Goal: Information Seeking & Learning: Learn about a topic

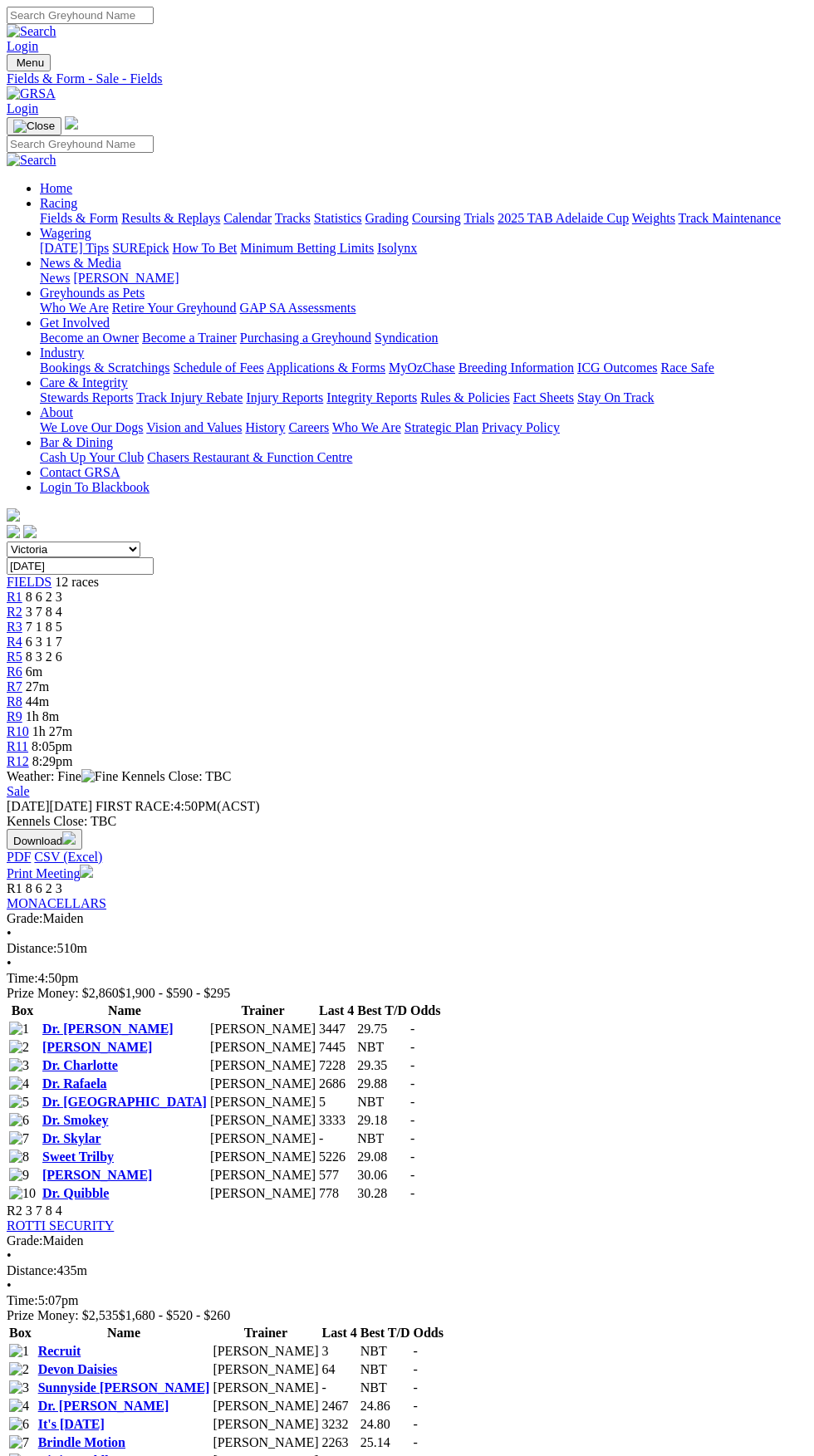
select select "SA"
click at [6, 541] on select "South Australia New South Wales Northern Territory Queensland Tasmania Victoria…" at bounding box center [73, 549] width 134 height 16
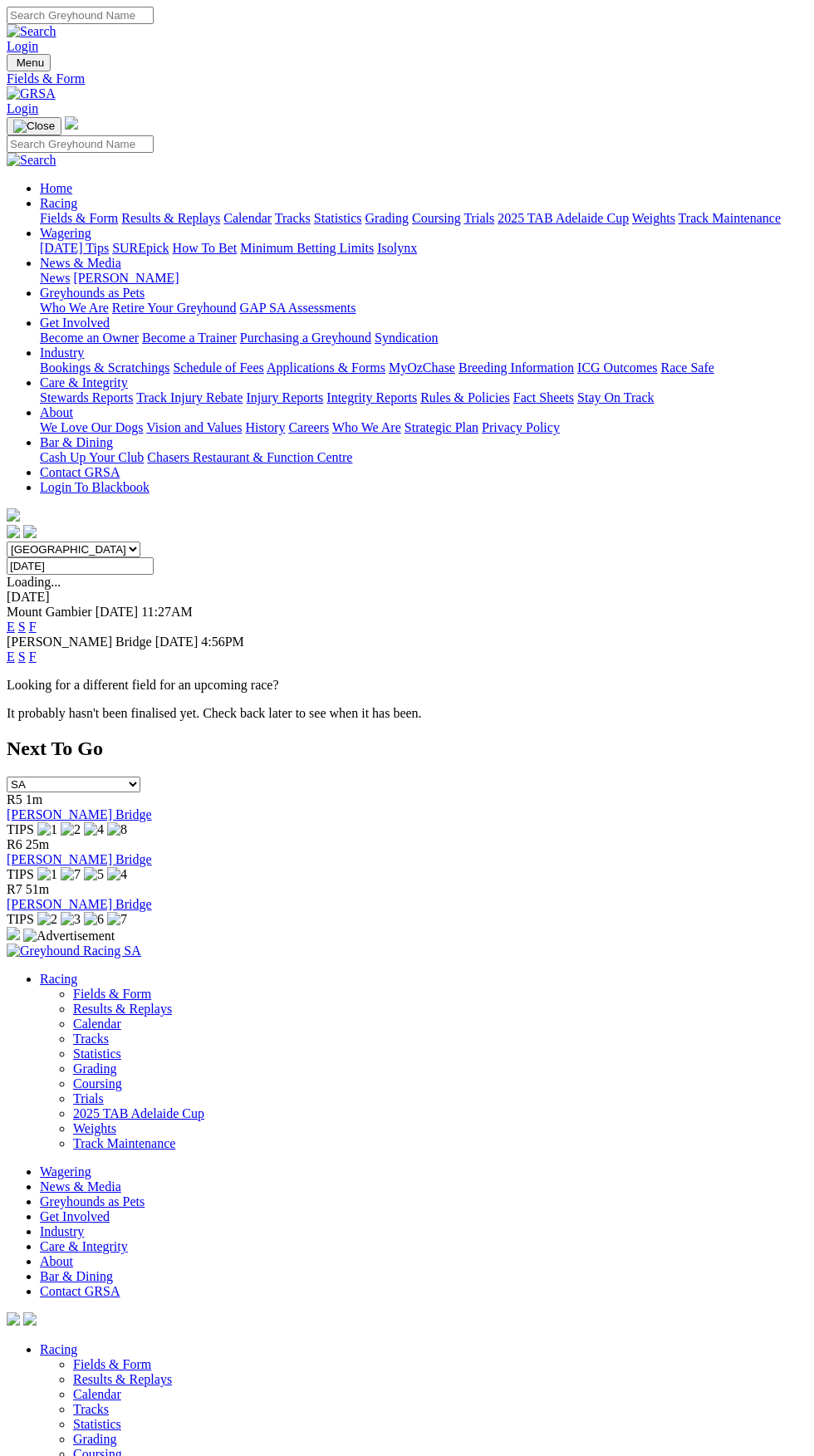
select select "[GEOGRAPHIC_DATA]"
click at [140, 541] on select "South Australia New South Wales Northern Territory Queensland Tasmania Victoria…" at bounding box center [73, 549] width 134 height 16
select select "[GEOGRAPHIC_DATA]"
click at [6, 541] on select "South Australia New South Wales Northern Territory Queensland Tasmania Victoria…" at bounding box center [73, 549] width 134 height 16
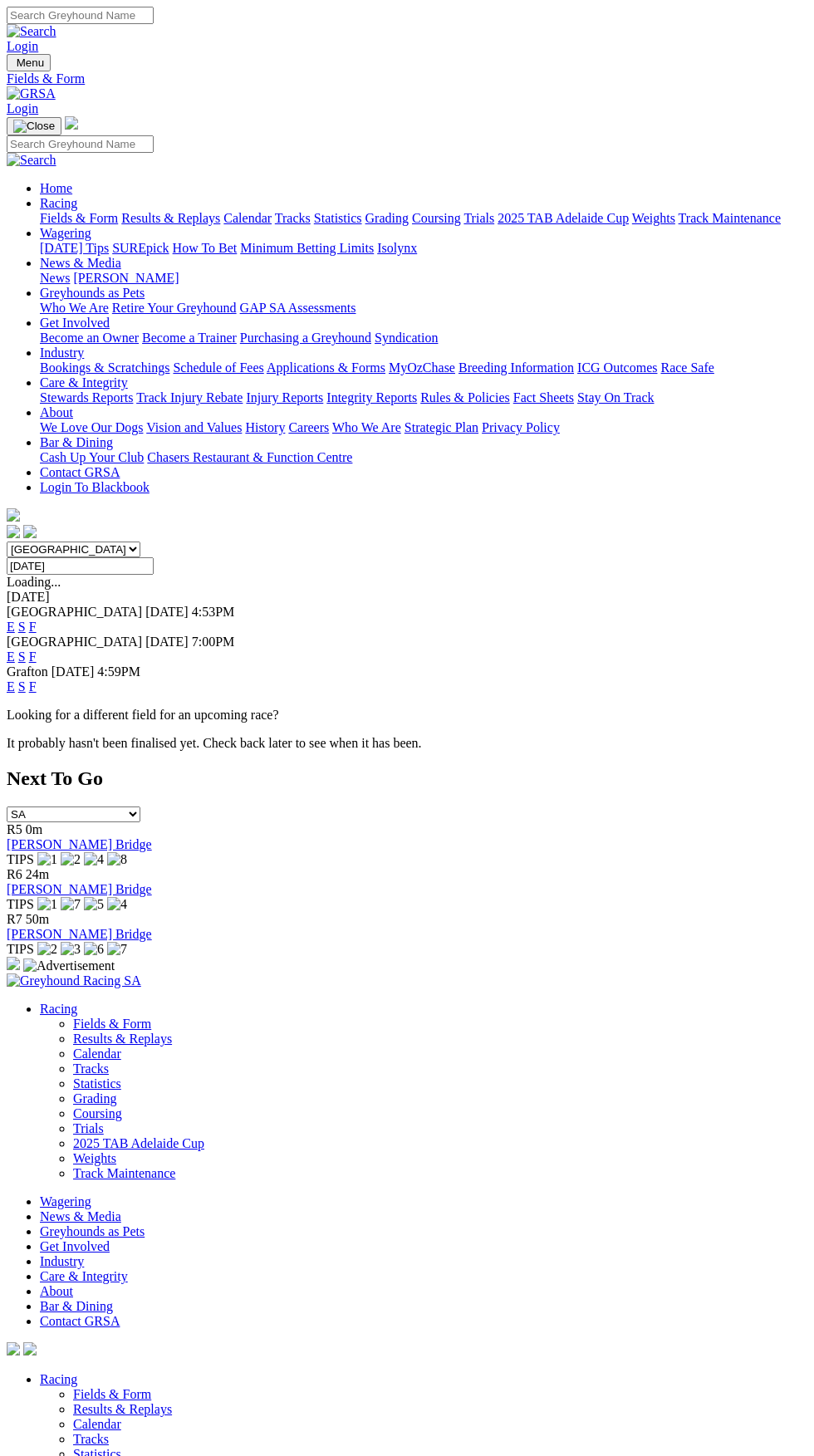
click at [37, 620] on link "F" at bounding box center [33, 627] width 7 height 14
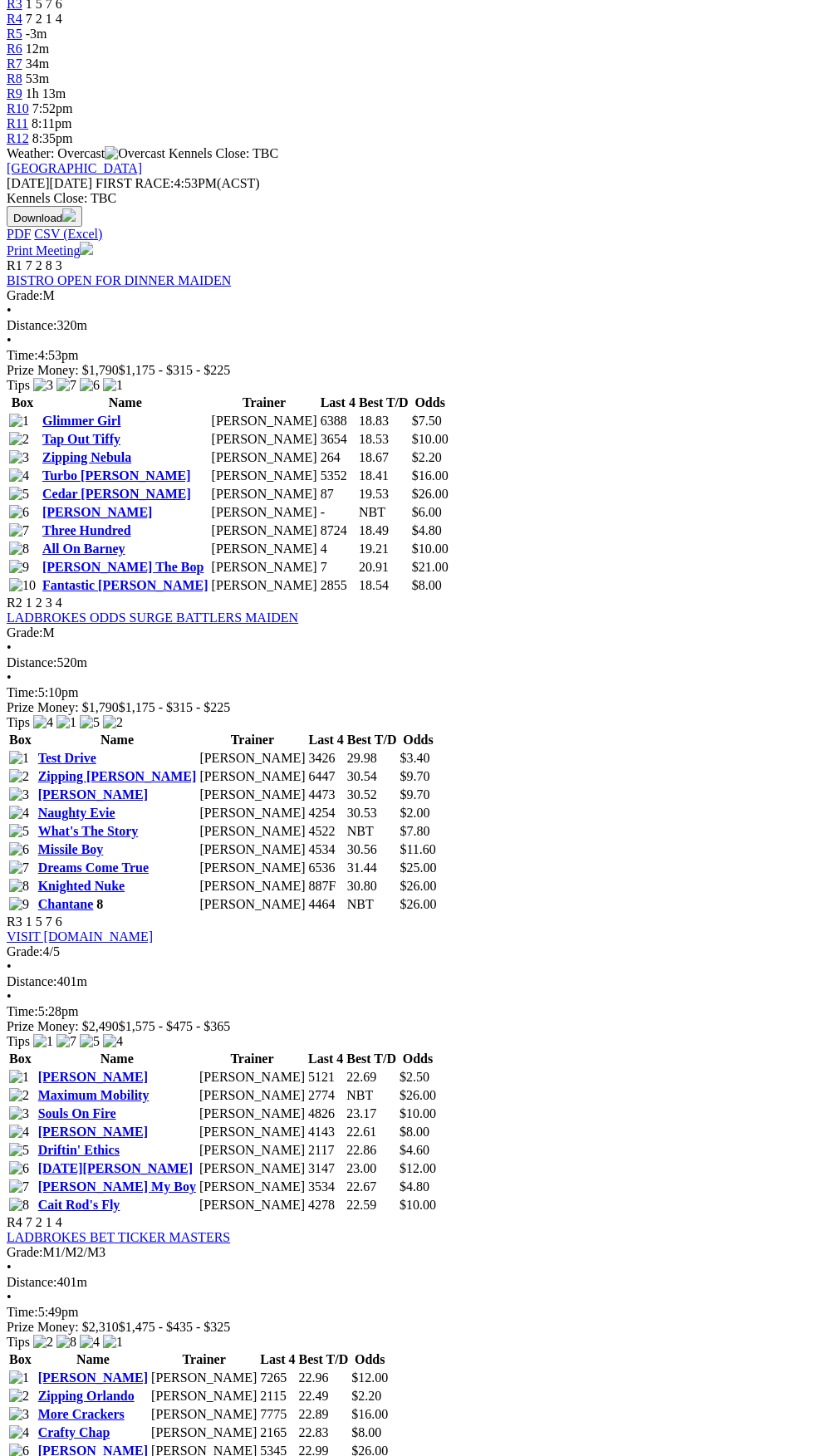
scroll to position [623, 0]
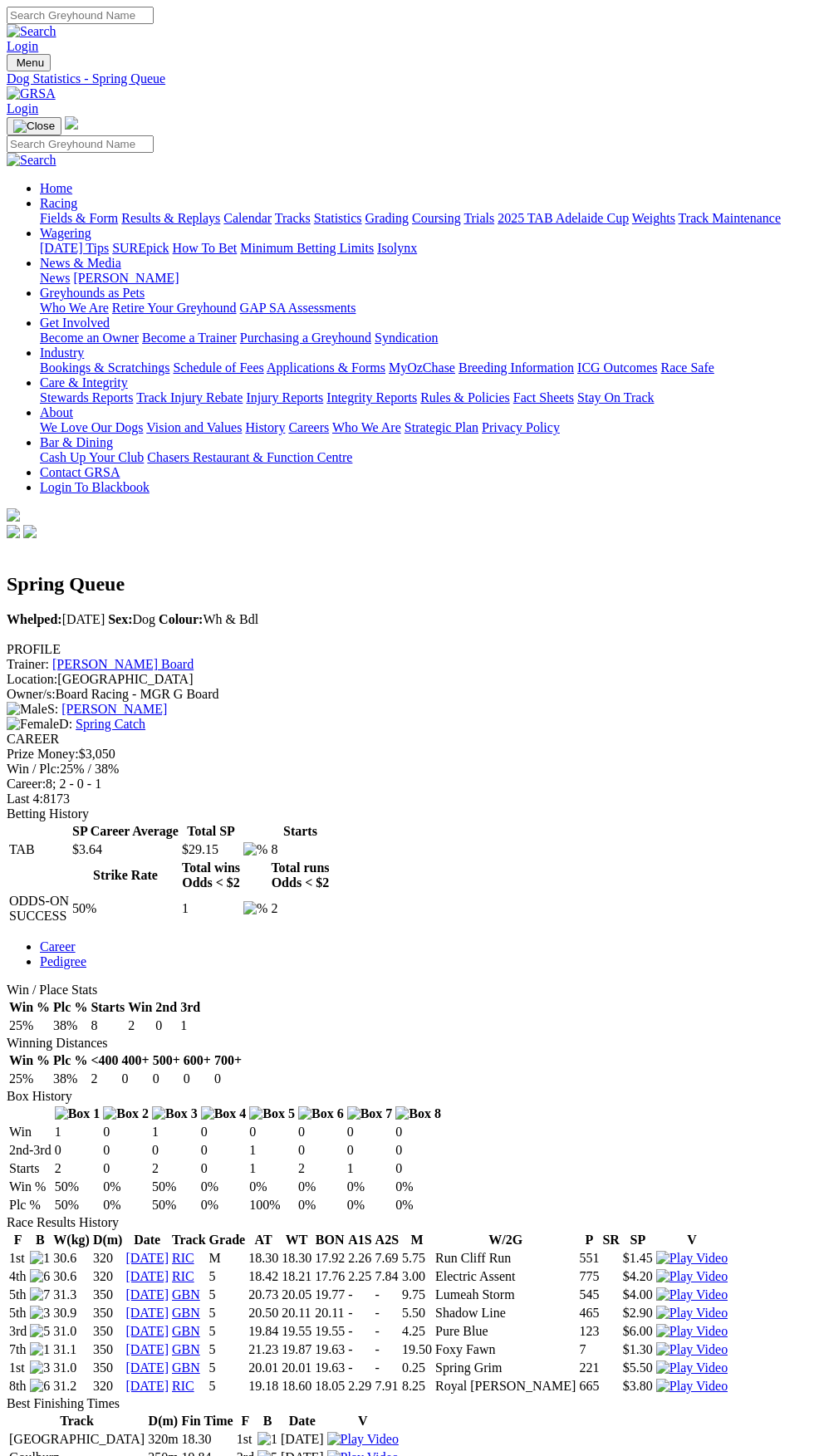
copy div "Race Results History F B W(kg) D(m) Date Track Grade AT WT BON A1S A2S M W/2G P…"
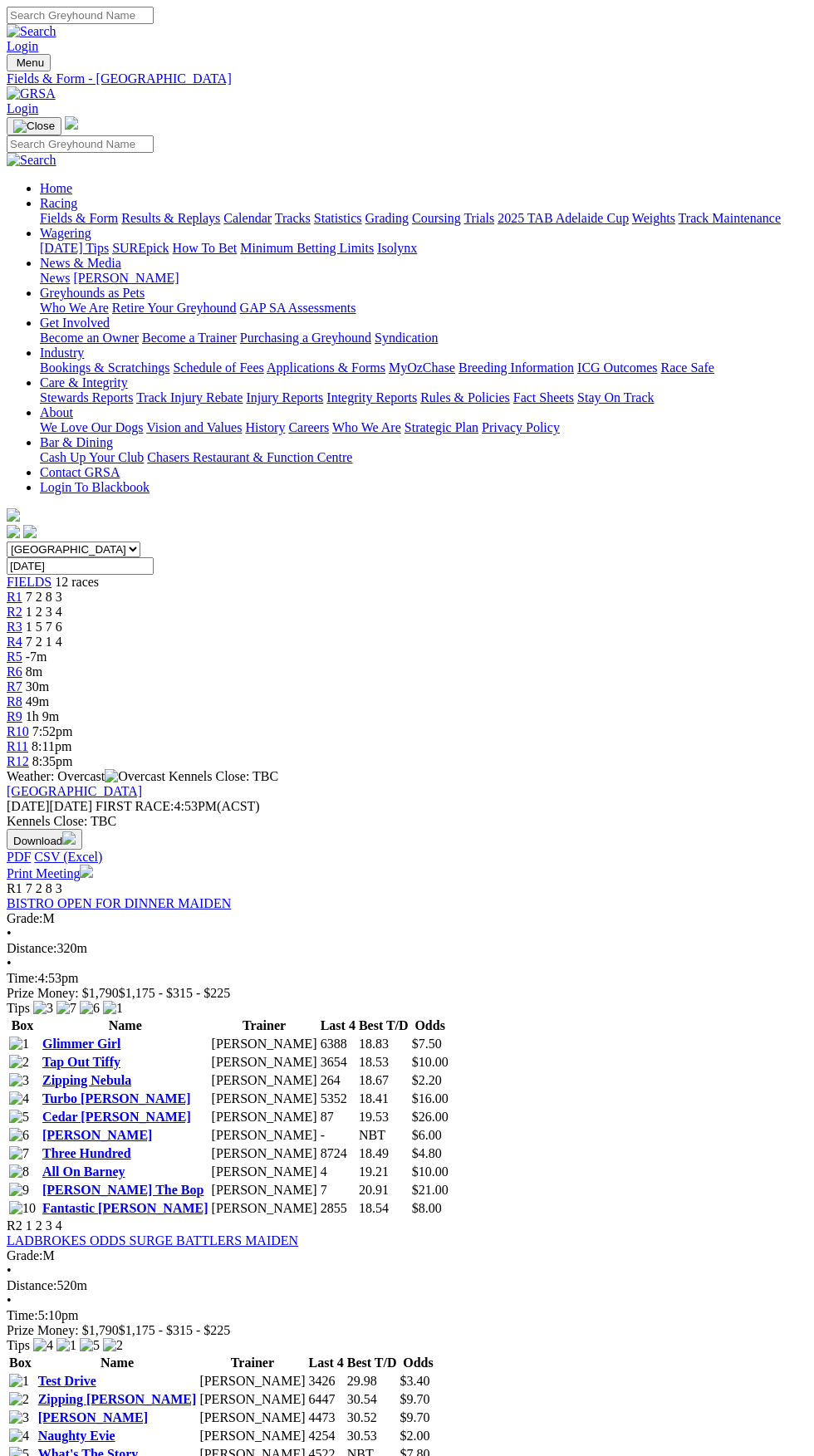
click at [140, 541] on select "South Australia New South Wales Northern Territory Queensland Tasmania Victoria…" at bounding box center [73, 549] width 134 height 16
select select "VIC"
click at [6, 541] on select "South Australia New South Wales Northern Territory Queensland Tasmania Victoria…" at bounding box center [73, 549] width 134 height 16
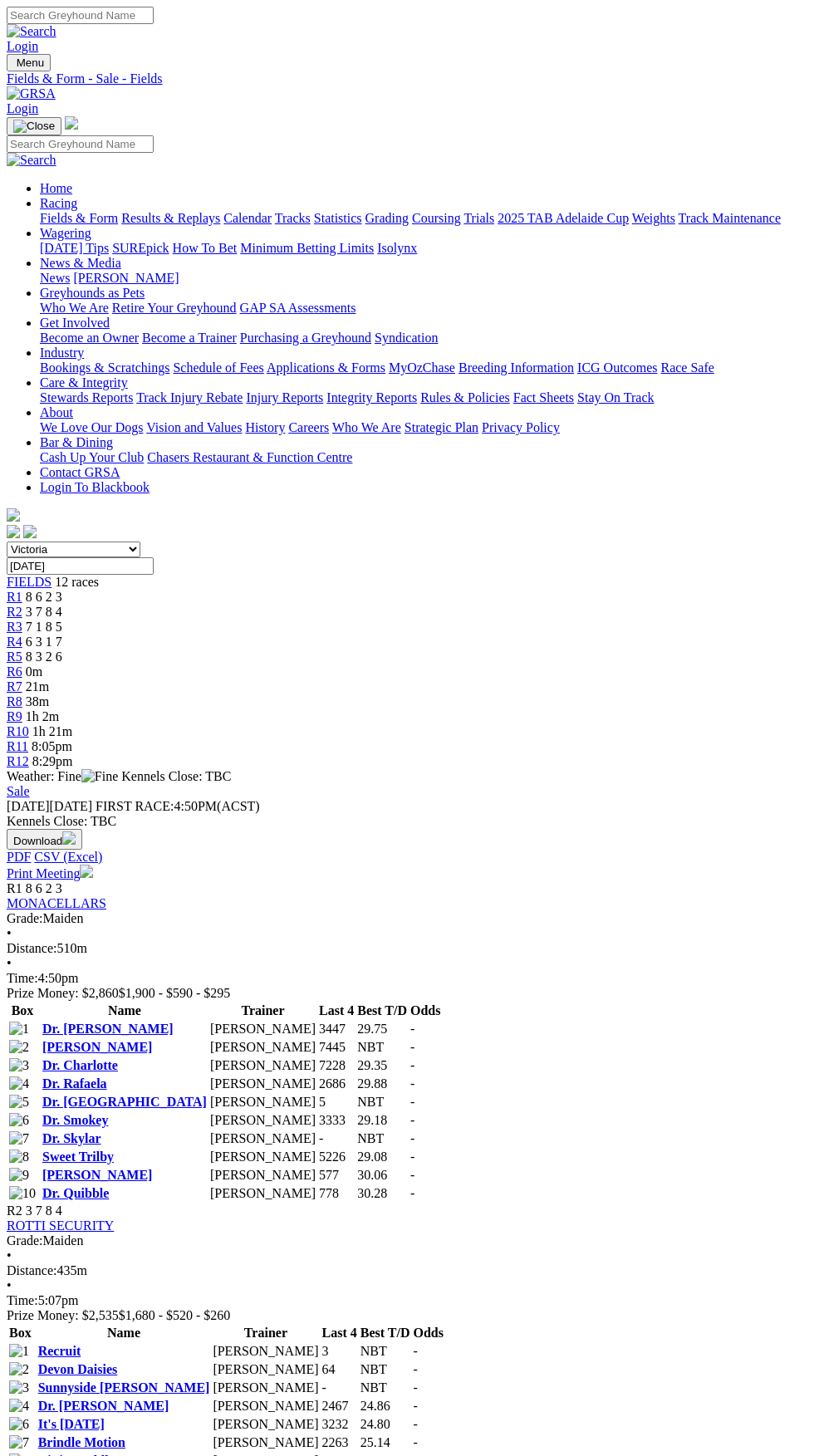
click at [140, 541] on select "South Australia New South Wales Northern Territory Queensland Tasmania Victoria…" at bounding box center [73, 549] width 134 height 16
select select "SA"
click at [6, 541] on select "South Australia New South Wales Northern Territory Queensland Tasmania Victoria…" at bounding box center [73, 549] width 134 height 16
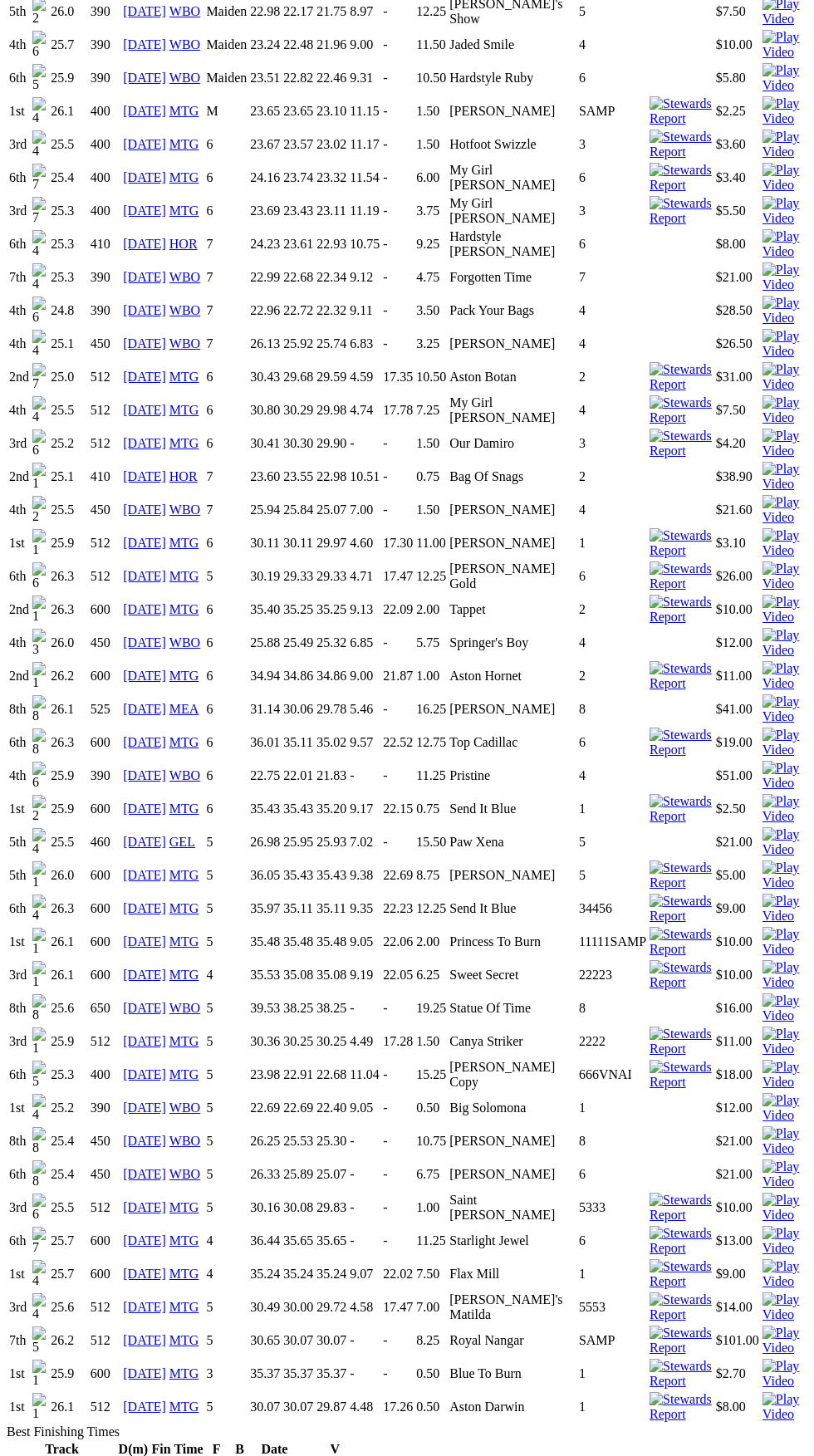
scroll to position [1241, 0]
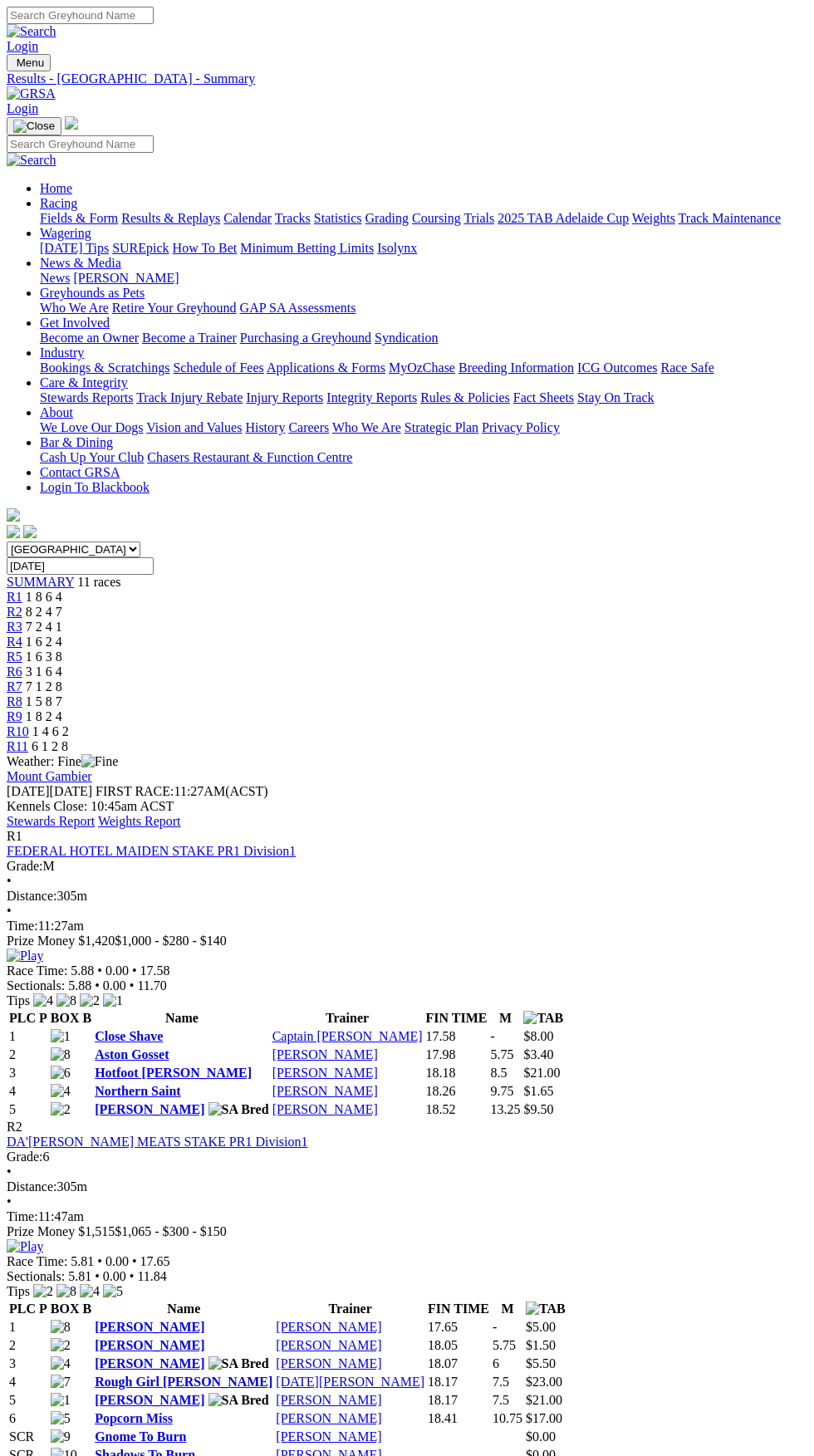
scroll to position [3126, 0]
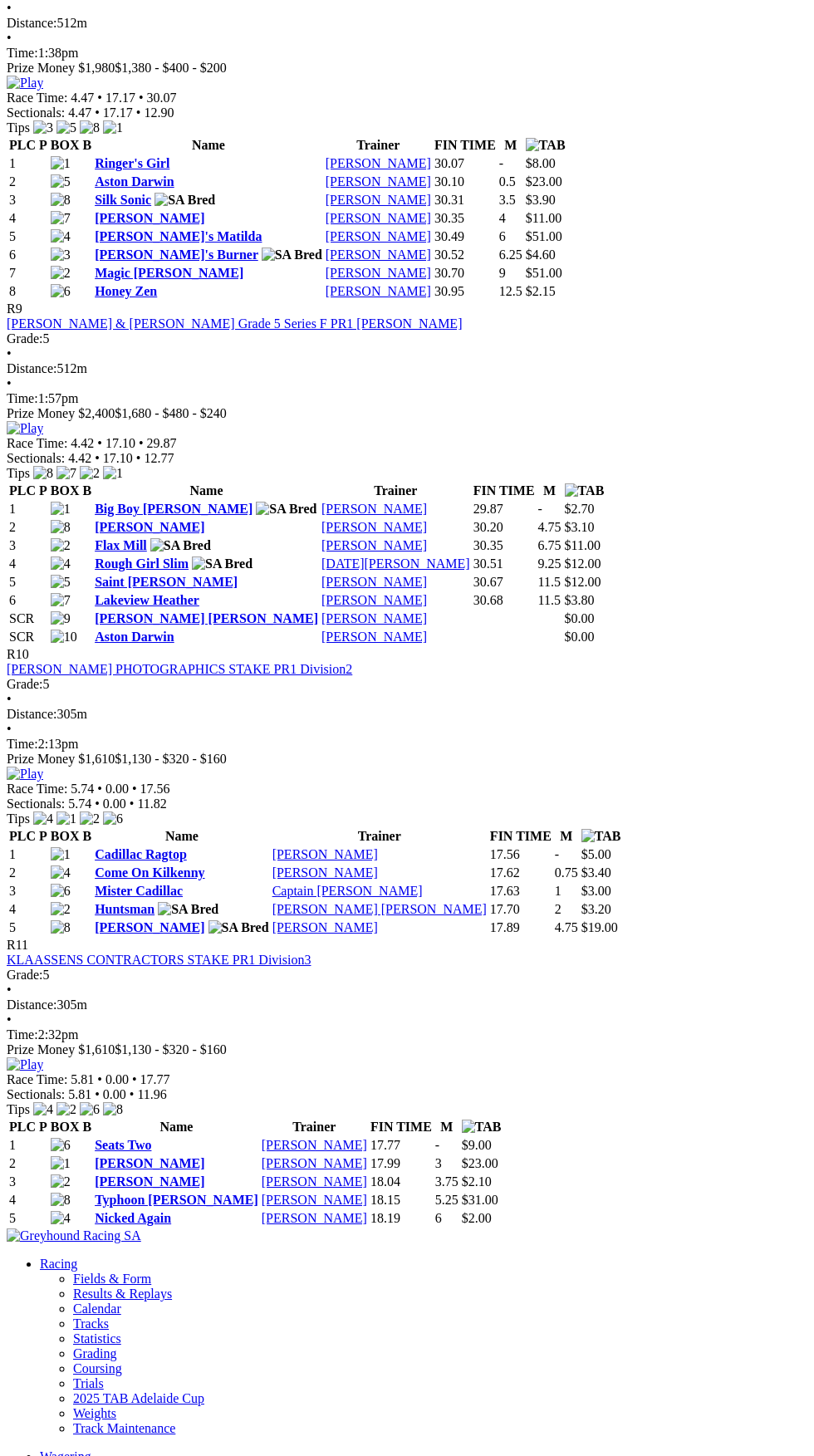
click at [174, 188] on link "Aston Darwin" at bounding box center [134, 181] width 80 height 14
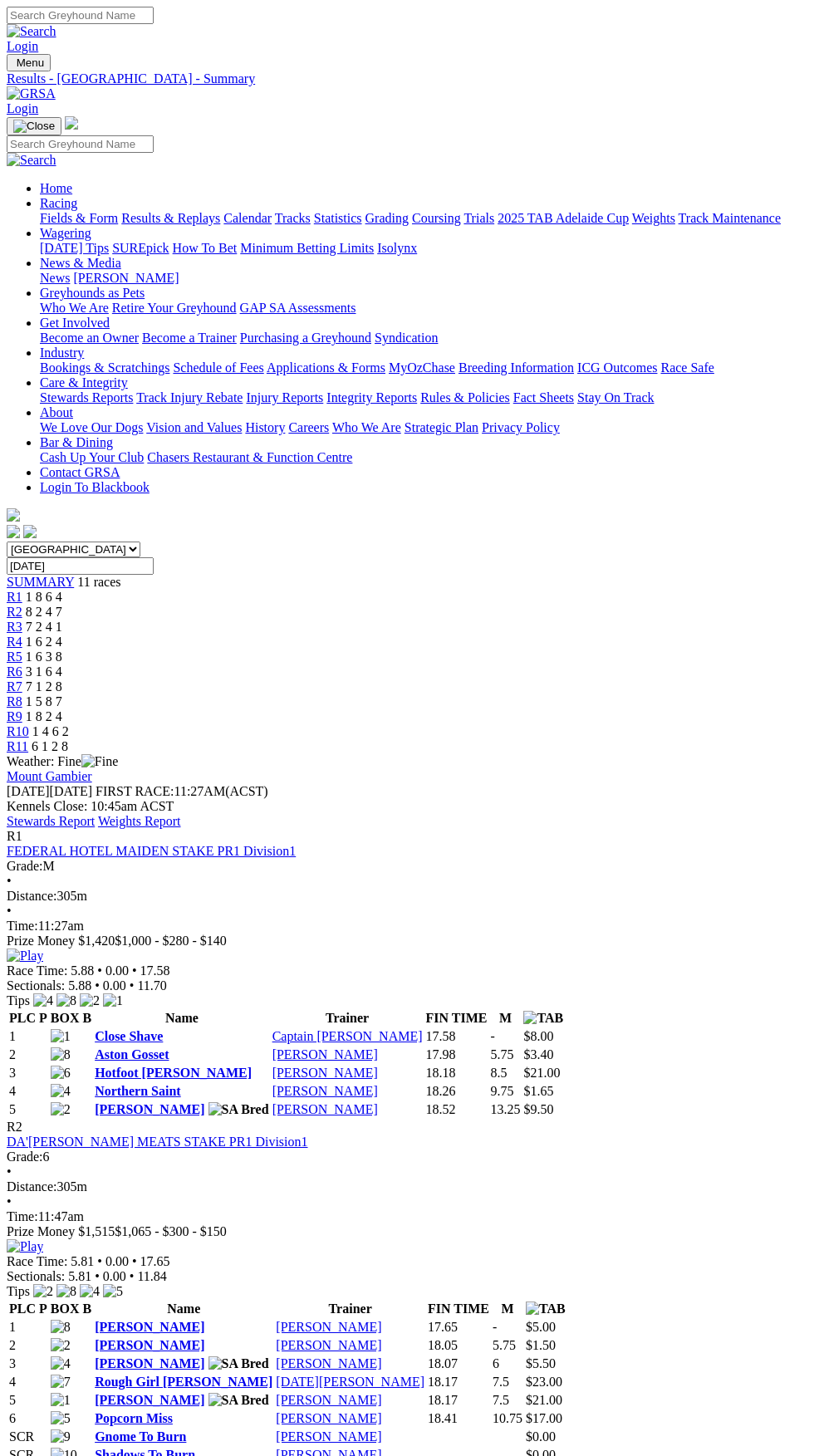
scroll to position [3116, 0]
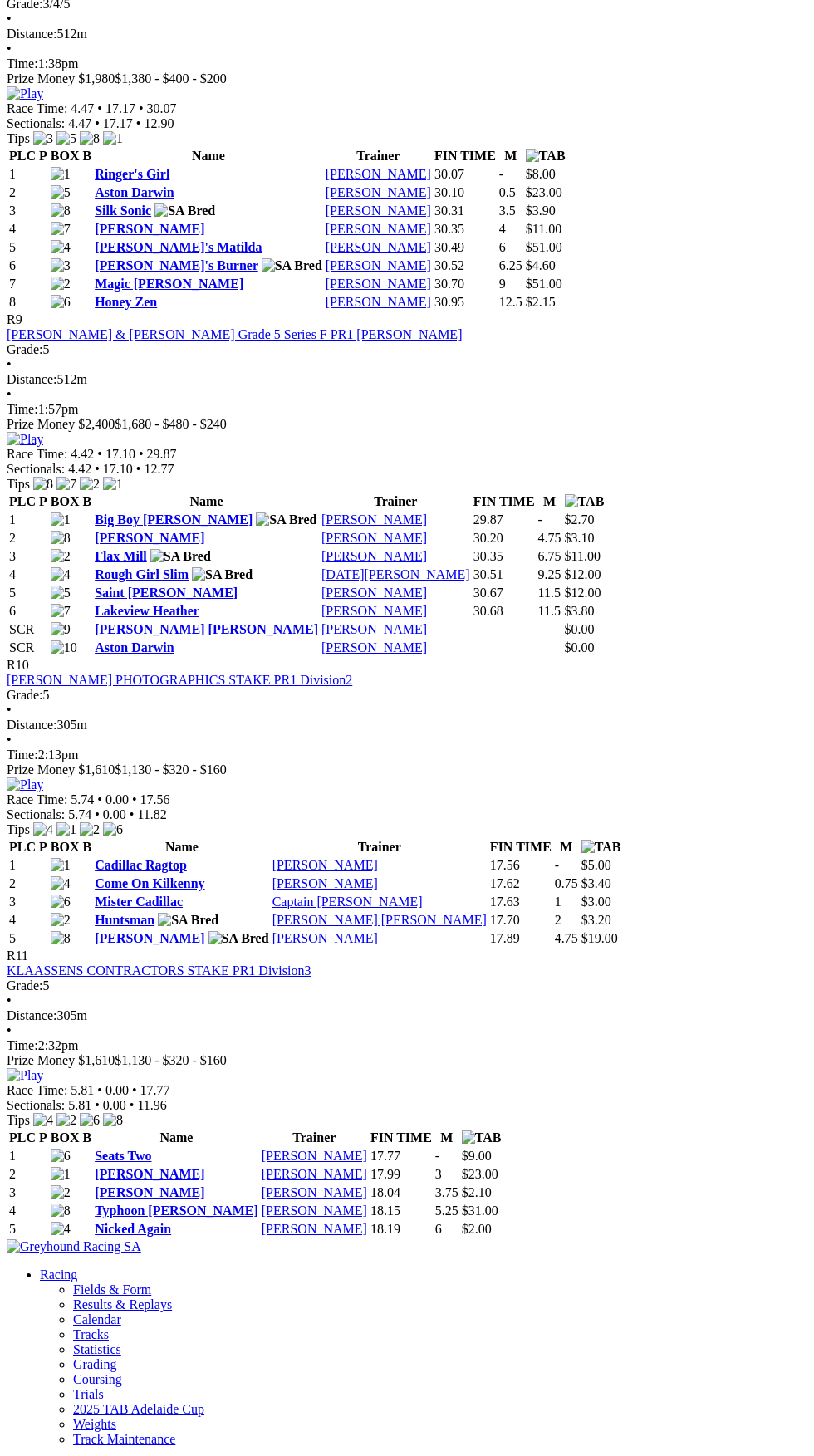
click at [151, 218] on link "Silk Sonic" at bounding box center [122, 211] width 56 height 14
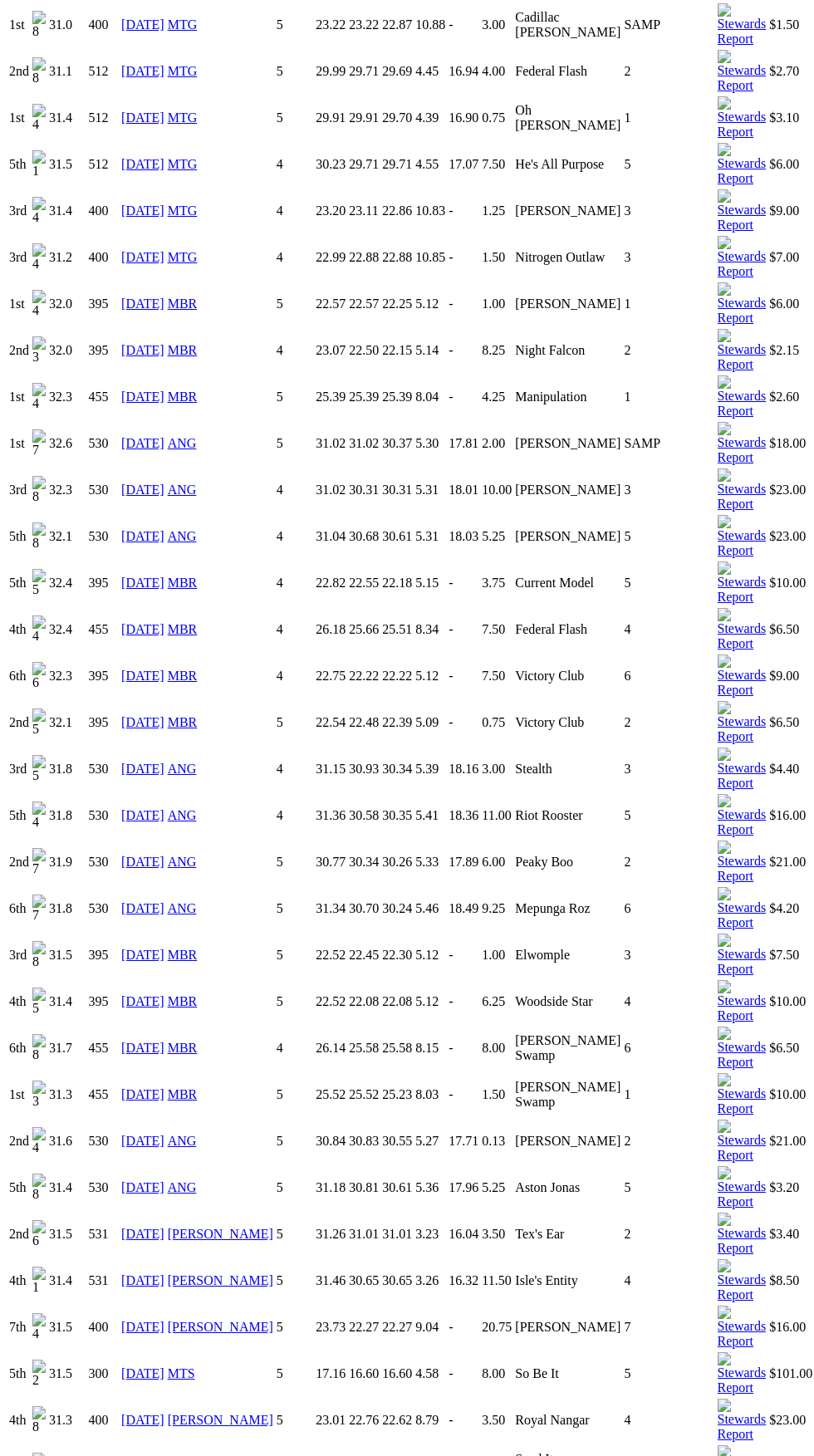
scroll to position [3347, 0]
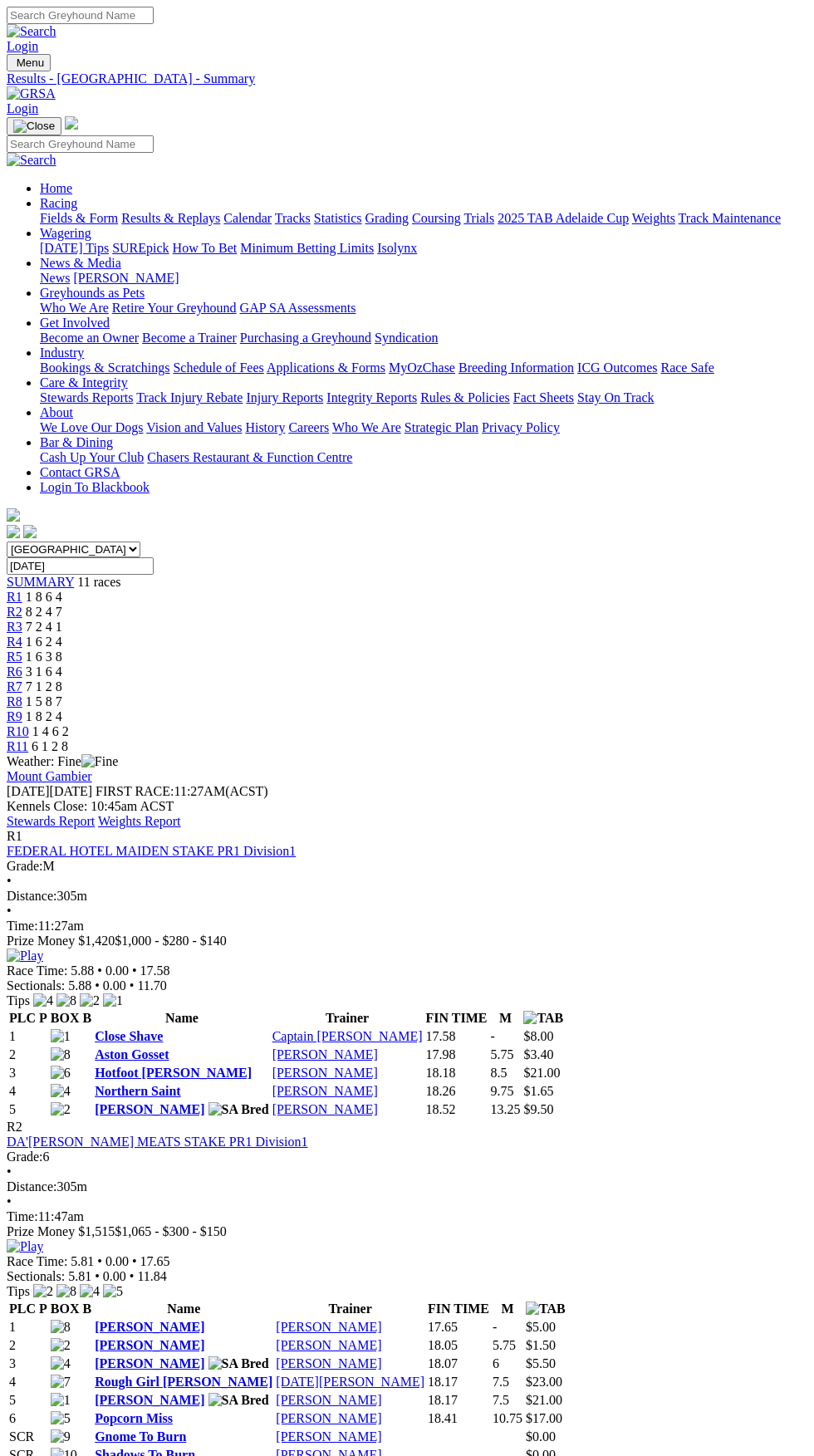
click at [22, 665] on span "R6" at bounding box center [14, 672] width 16 height 14
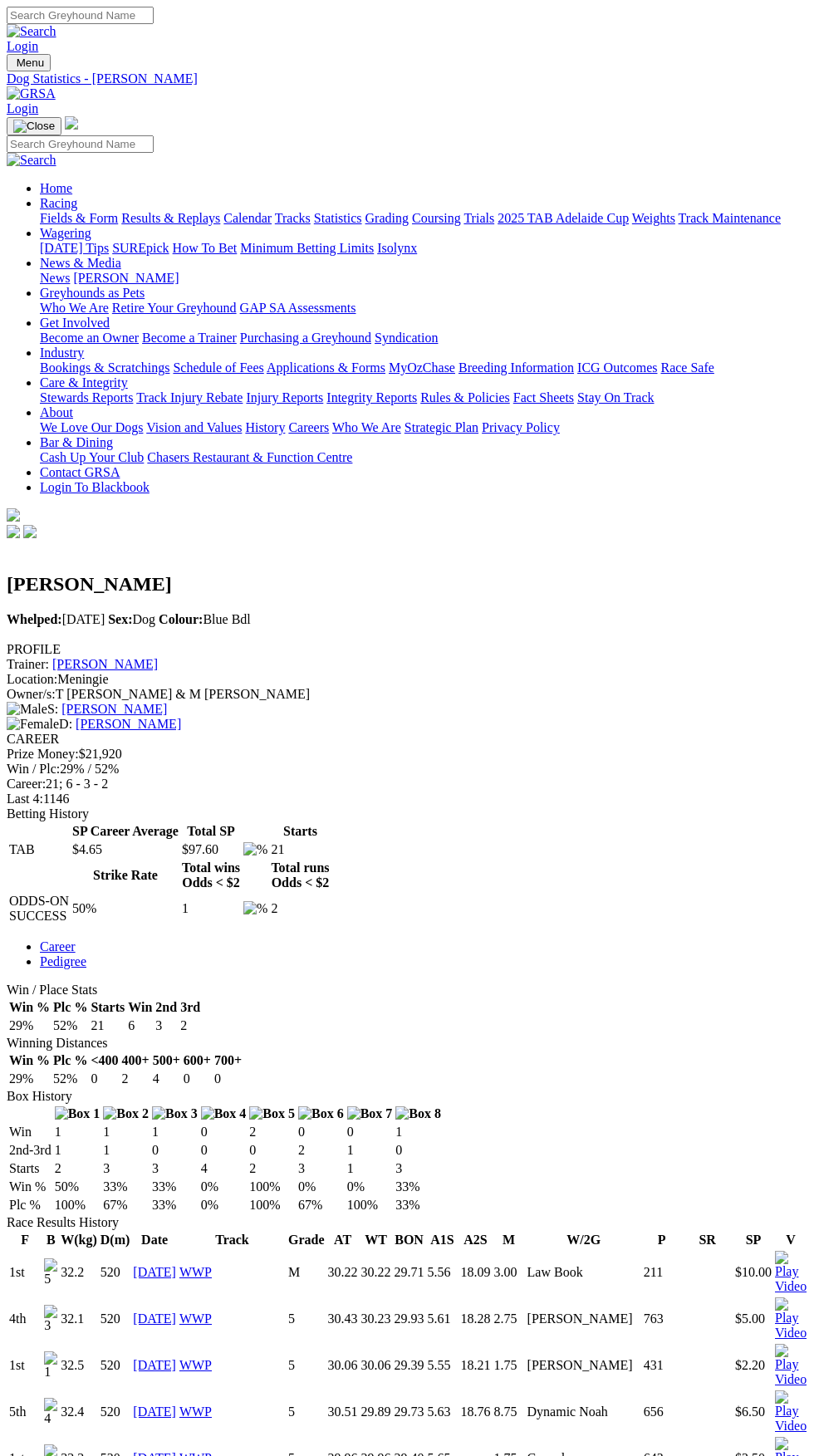
scroll to position [705, 0]
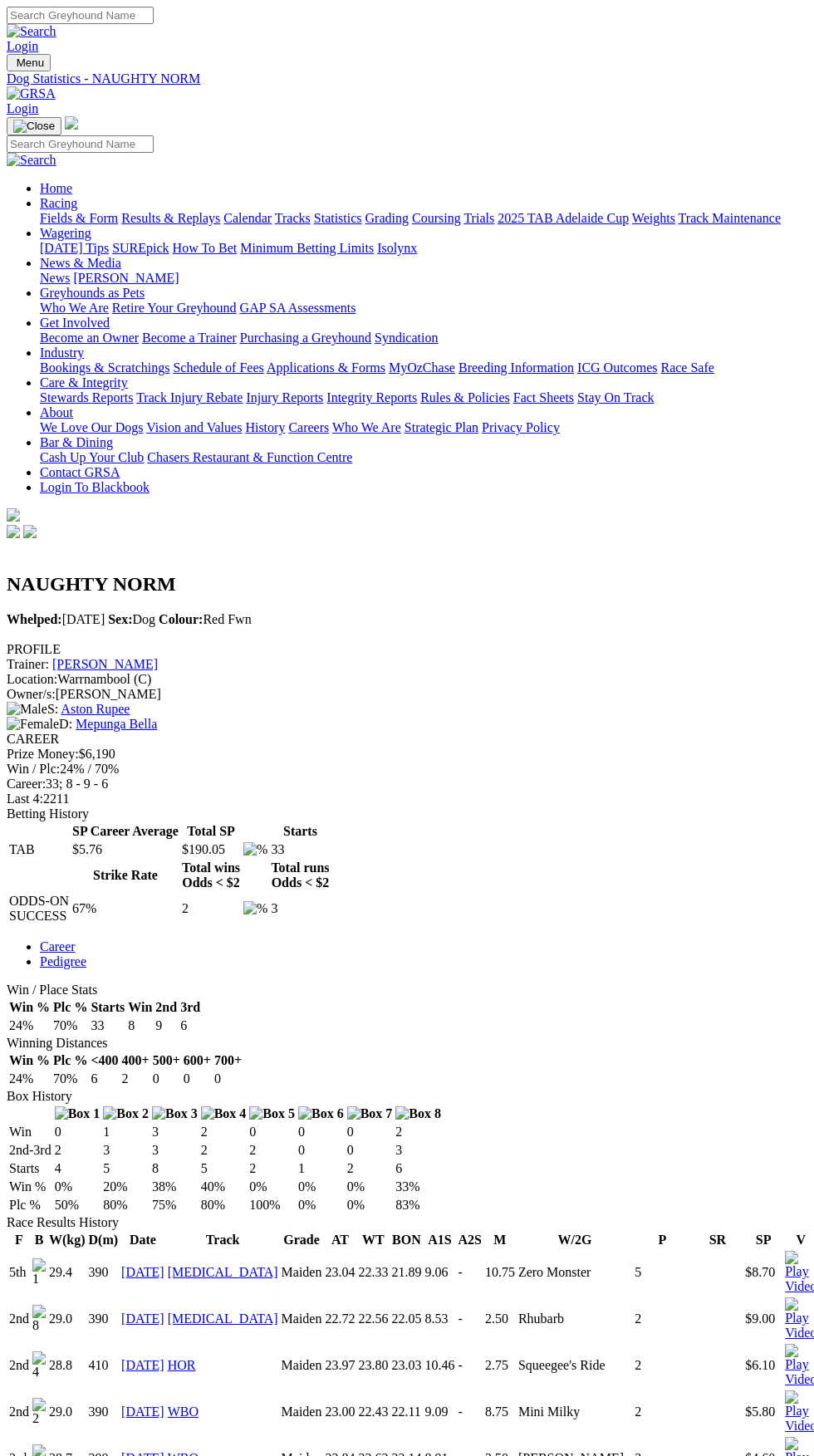
scroll to position [1127, 0]
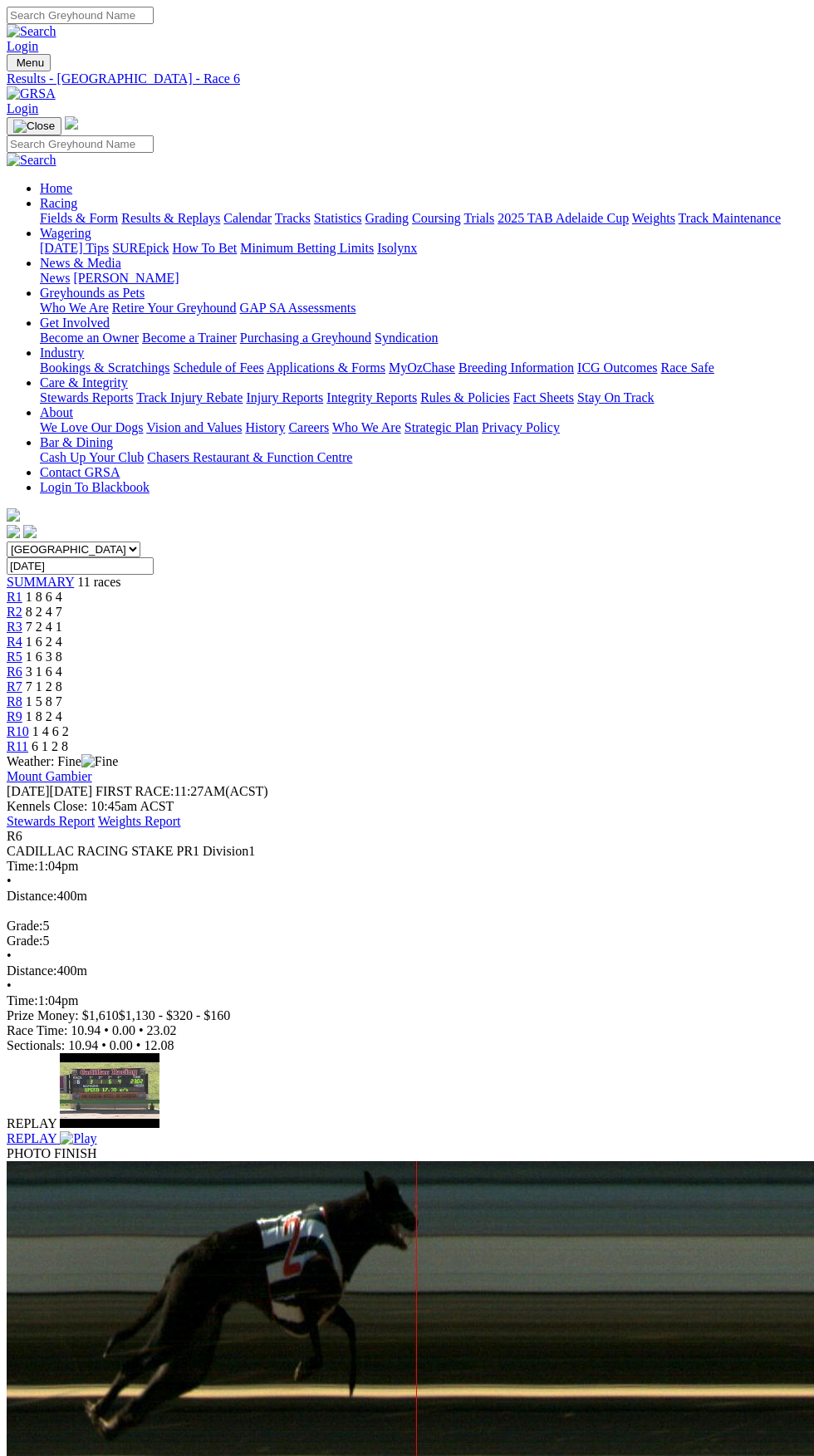
click at [29, 739] on span "R11" at bounding box center [17, 746] width 21 height 14
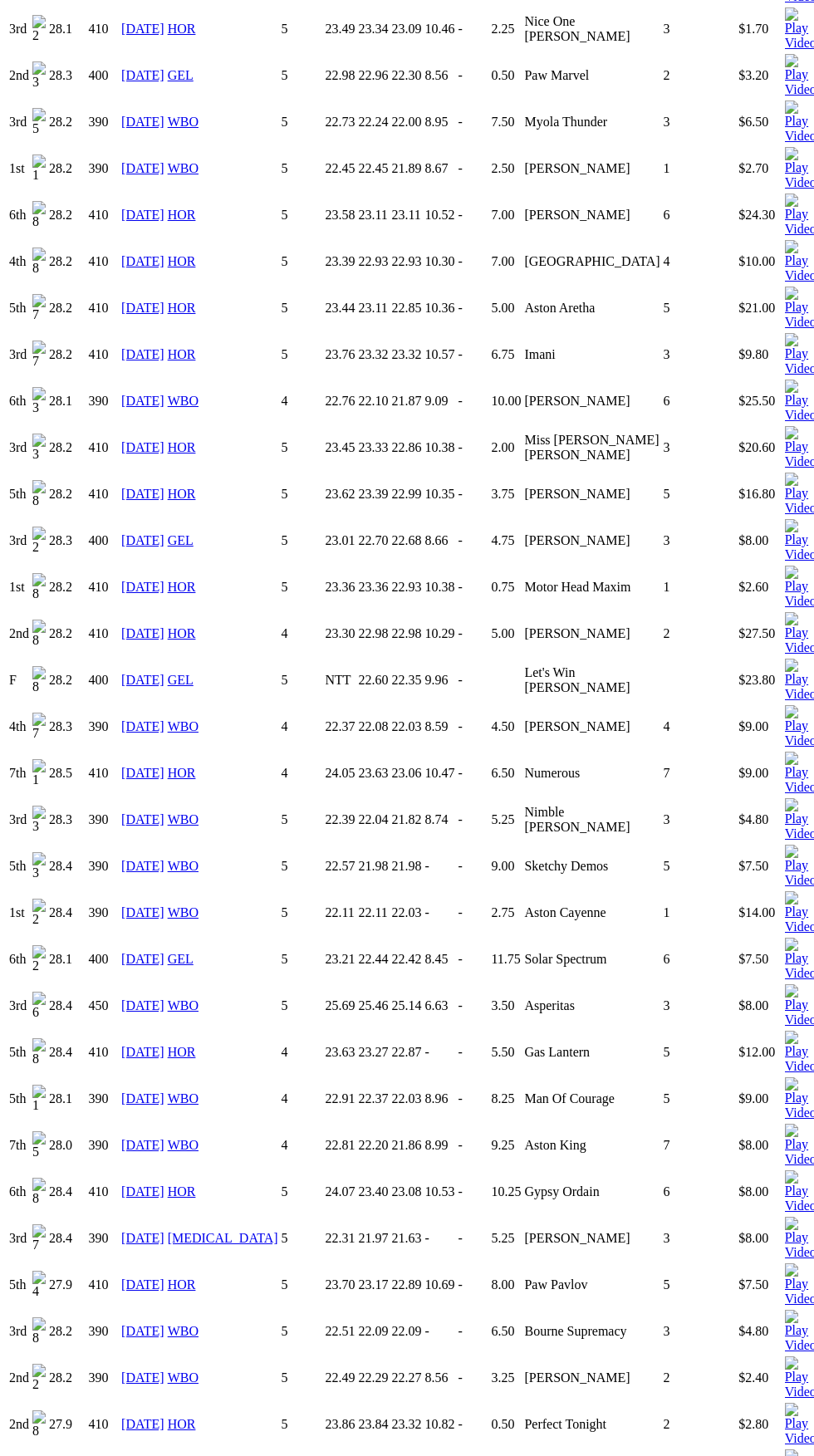
scroll to position [3072, 0]
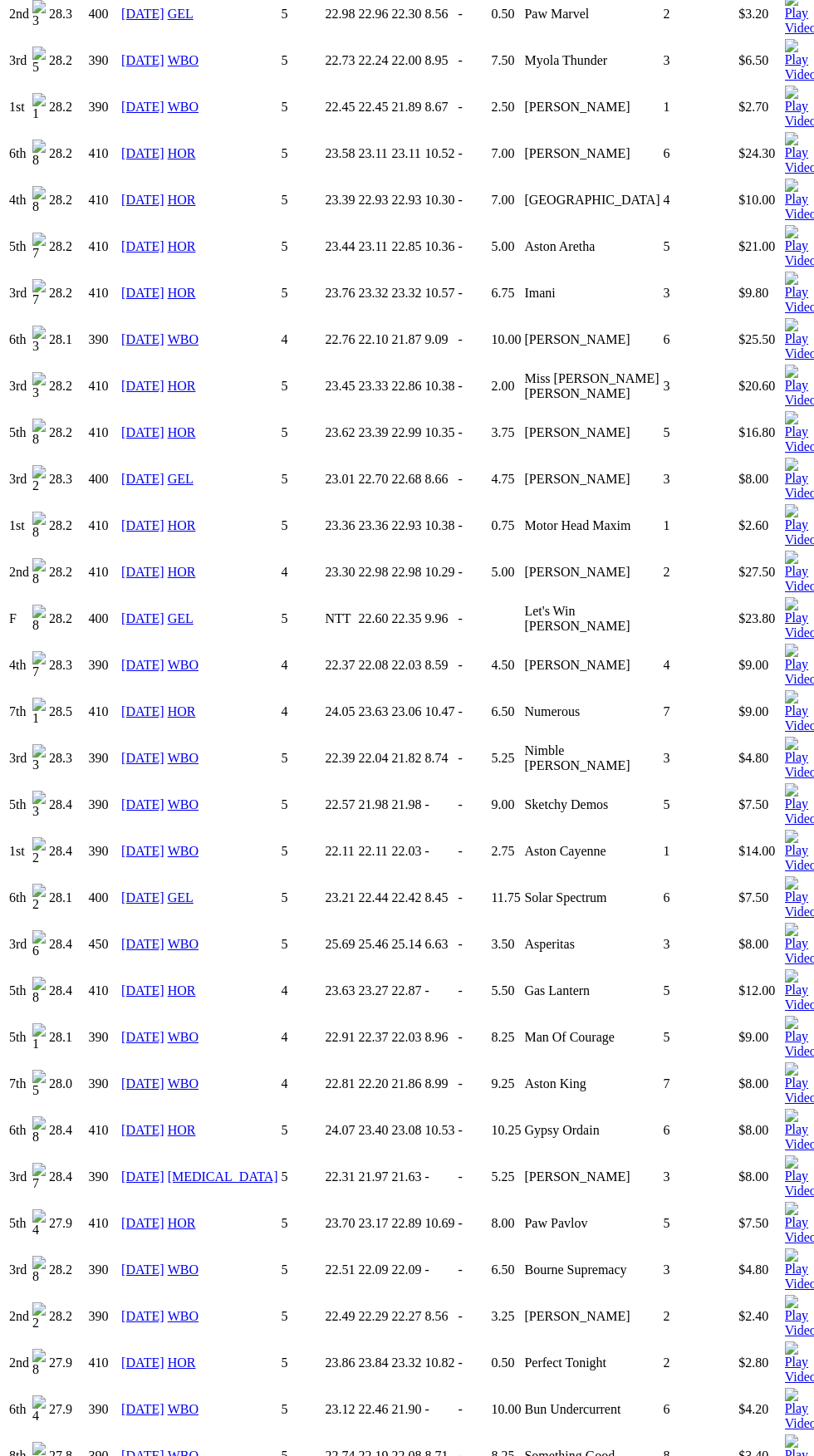
copy div "History F B W(kg) D(m) Date Track Grade AT WT BON A1S A2S M W/2G P SR SP V 4th …"
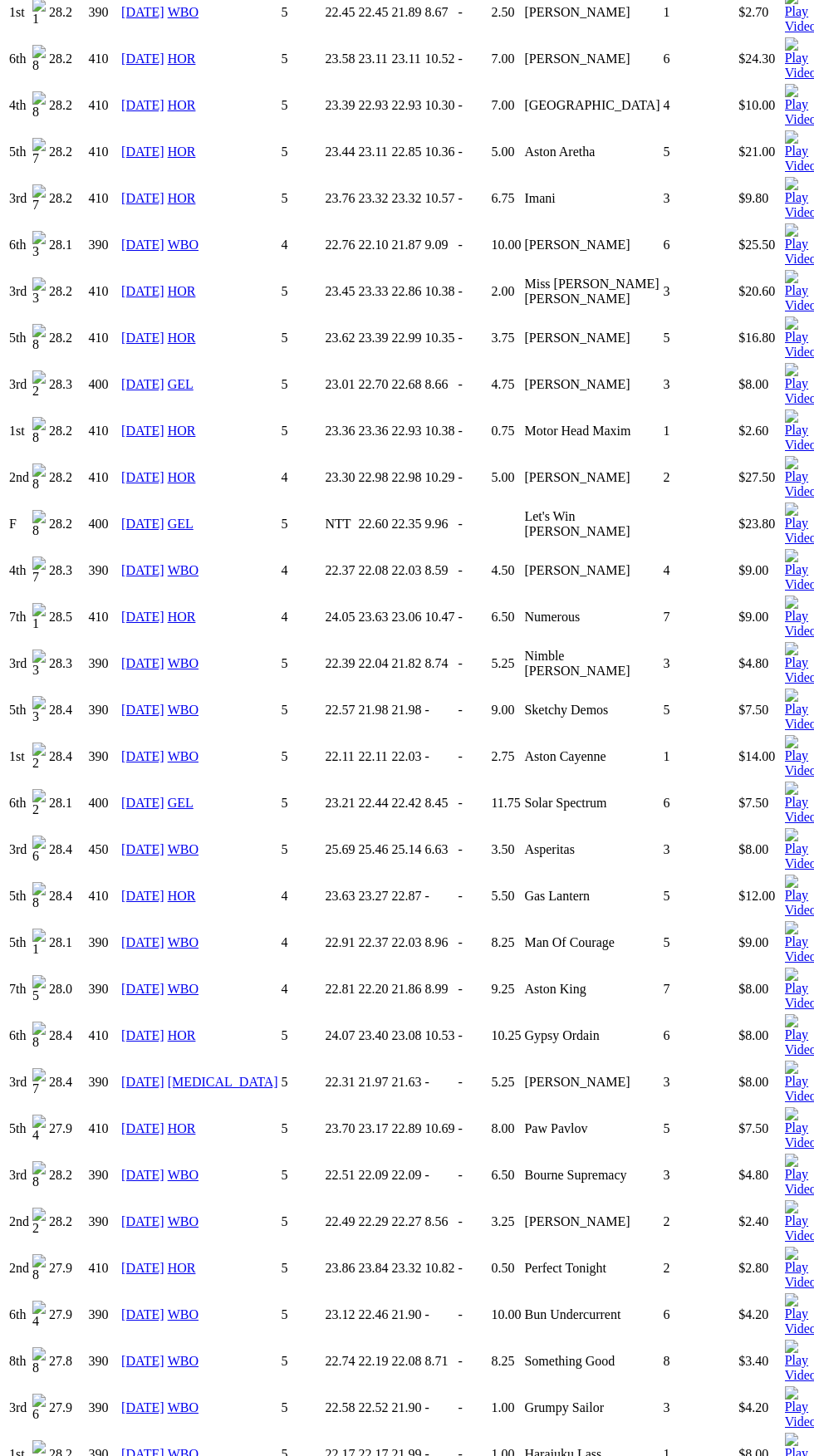
scroll to position [3198, 0]
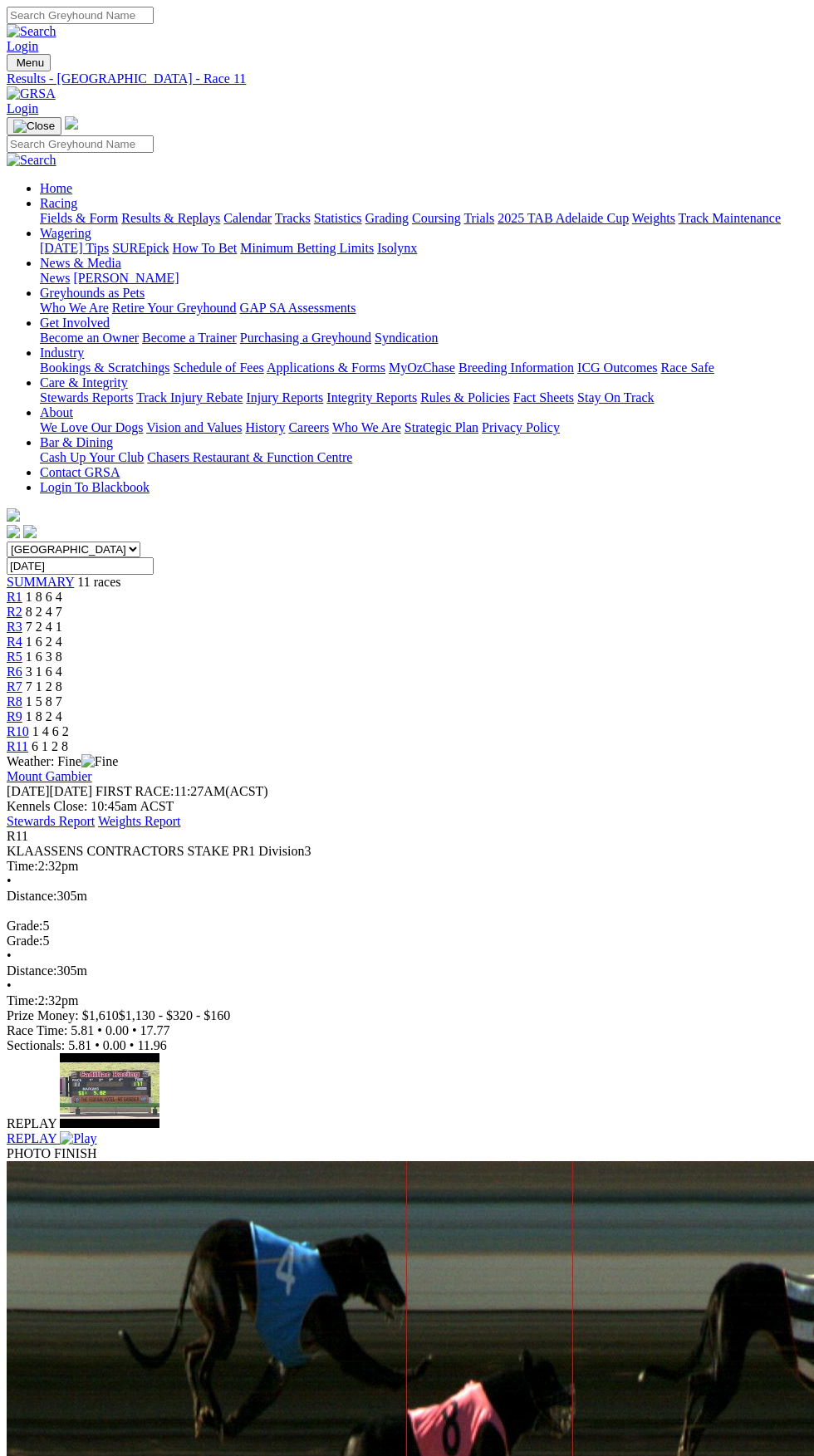
click at [95, 1131] on img at bounding box center [78, 1138] width 37 height 15
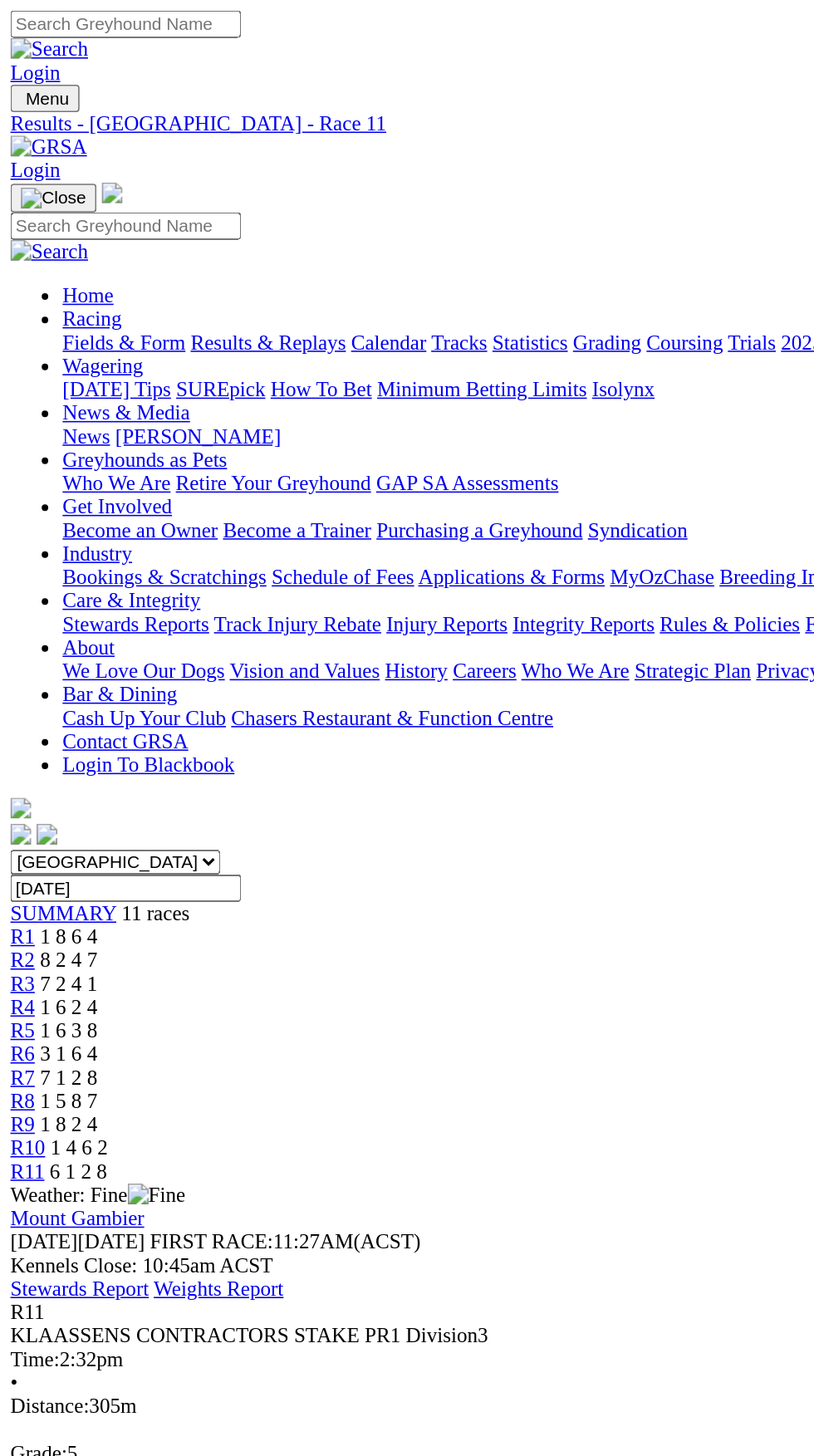
click at [140, 541] on select "South Australia New South Wales Northern Territory Queensland Tasmania Victoria…" at bounding box center [73, 549] width 134 height 16
select select "[GEOGRAPHIC_DATA]"
click at [6, 541] on select "South Australia New South Wales Northern Territory Queensland Tasmania Victoria…" at bounding box center [73, 549] width 134 height 16
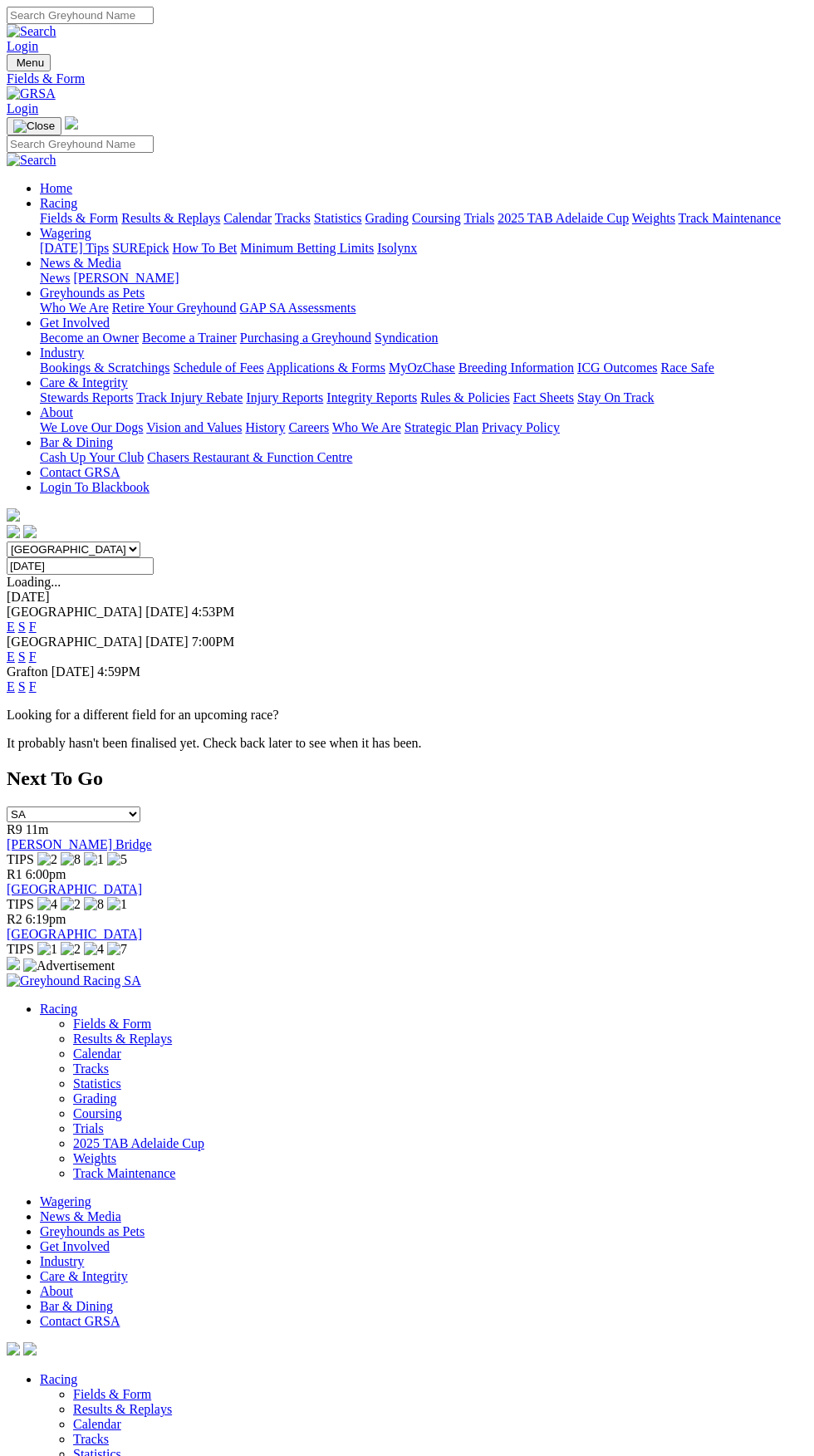
click at [140, 541] on select "[GEOGRAPHIC_DATA] [GEOGRAPHIC_DATA] [GEOGRAPHIC_DATA] [GEOGRAPHIC_DATA] [GEOGRA…" at bounding box center [73, 549] width 134 height 16
click at [6, 541] on select "[GEOGRAPHIC_DATA] [GEOGRAPHIC_DATA] [GEOGRAPHIC_DATA] [GEOGRAPHIC_DATA] [GEOGRA…" at bounding box center [73, 549] width 134 height 16
click at [140, 541] on select "[GEOGRAPHIC_DATA] [GEOGRAPHIC_DATA] [GEOGRAPHIC_DATA] [GEOGRAPHIC_DATA] [GEOGRA…" at bounding box center [73, 549] width 134 height 16
select select "SA"
click at [6, 541] on select "[GEOGRAPHIC_DATA] [GEOGRAPHIC_DATA] [GEOGRAPHIC_DATA] [GEOGRAPHIC_DATA] [GEOGRA…" at bounding box center [73, 549] width 134 height 16
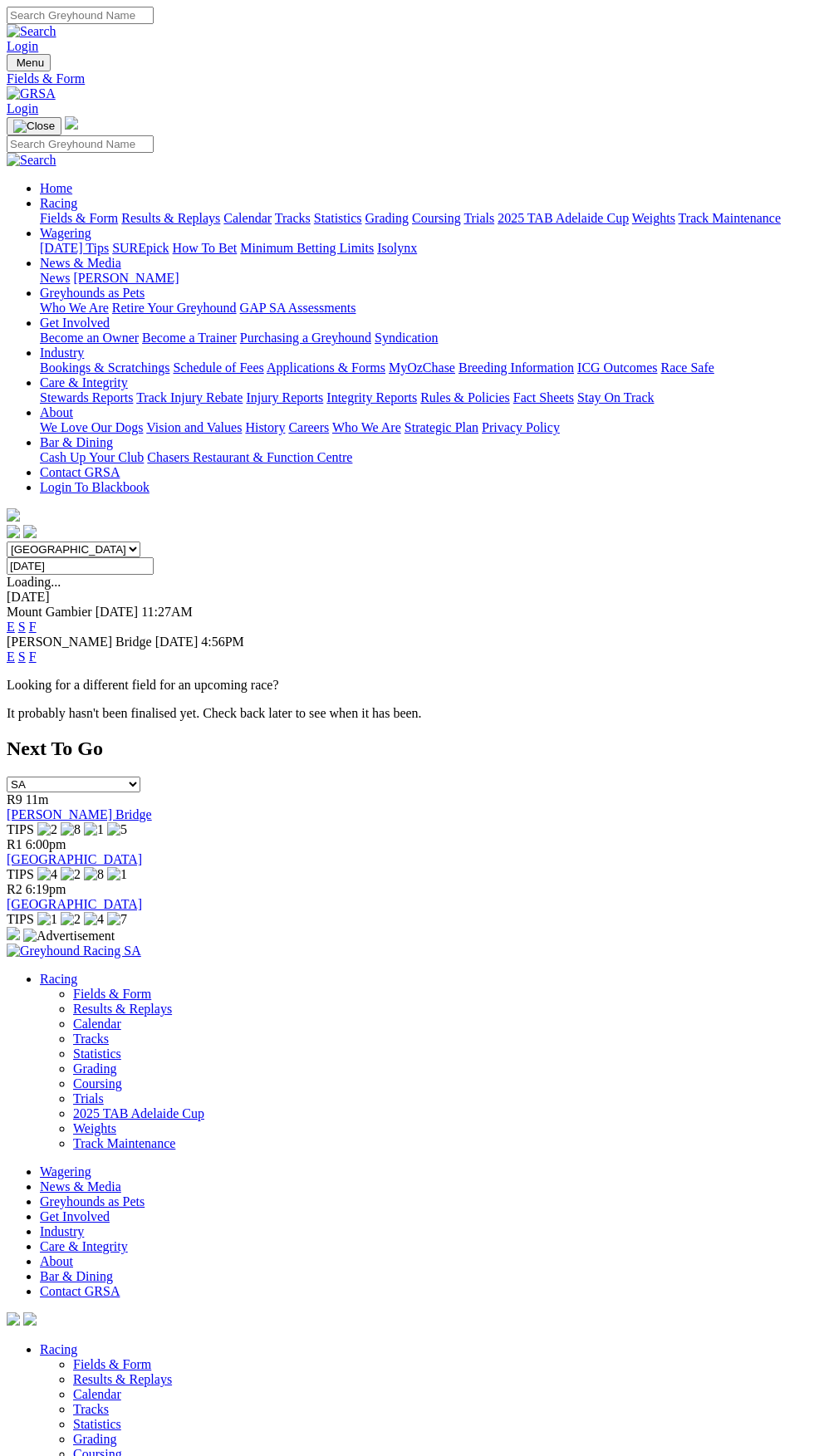
click at [37, 649] on link "F" at bounding box center [33, 657] width 7 height 14
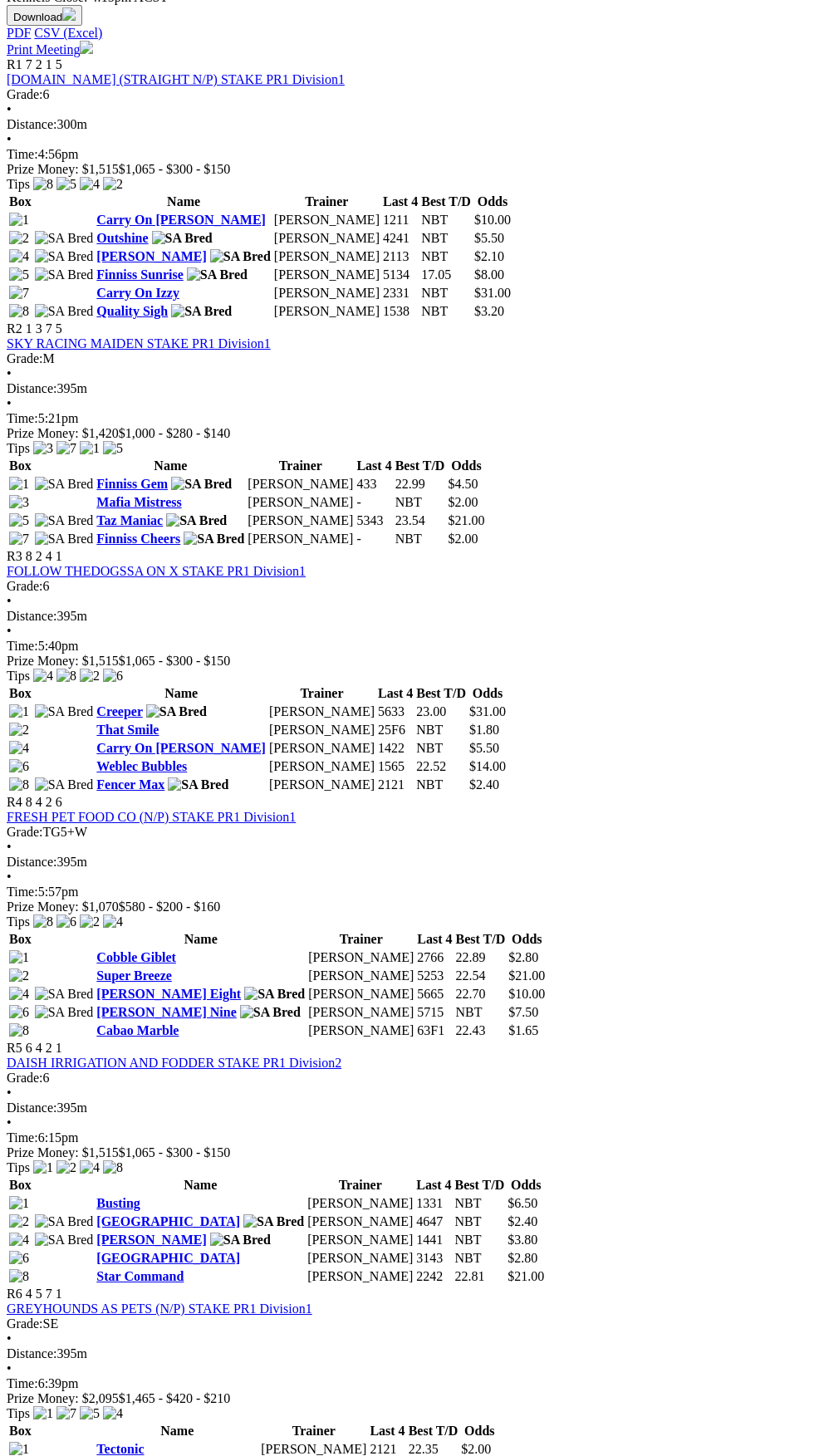
scroll to position [743, 0]
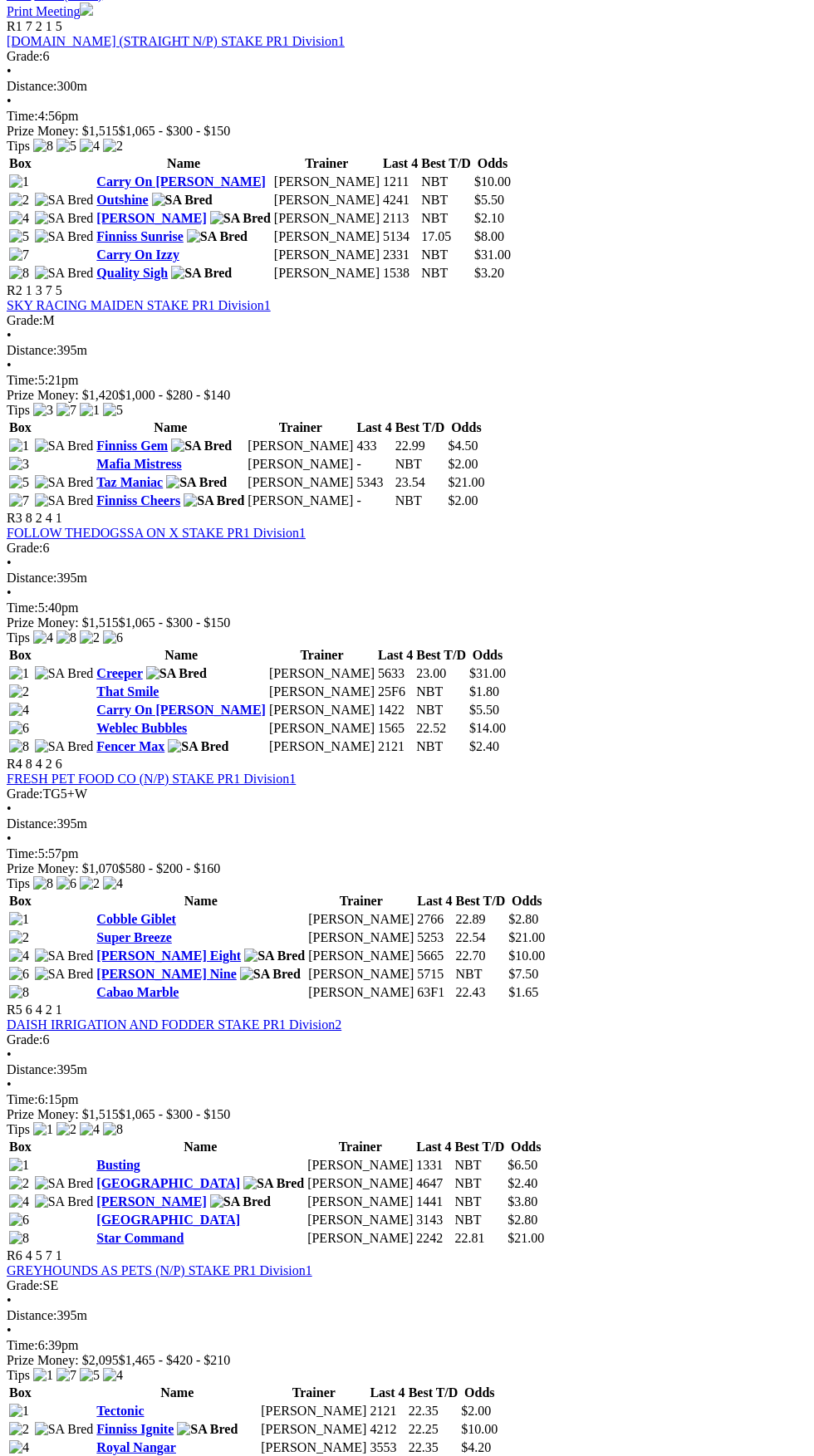
scroll to position [870, 0]
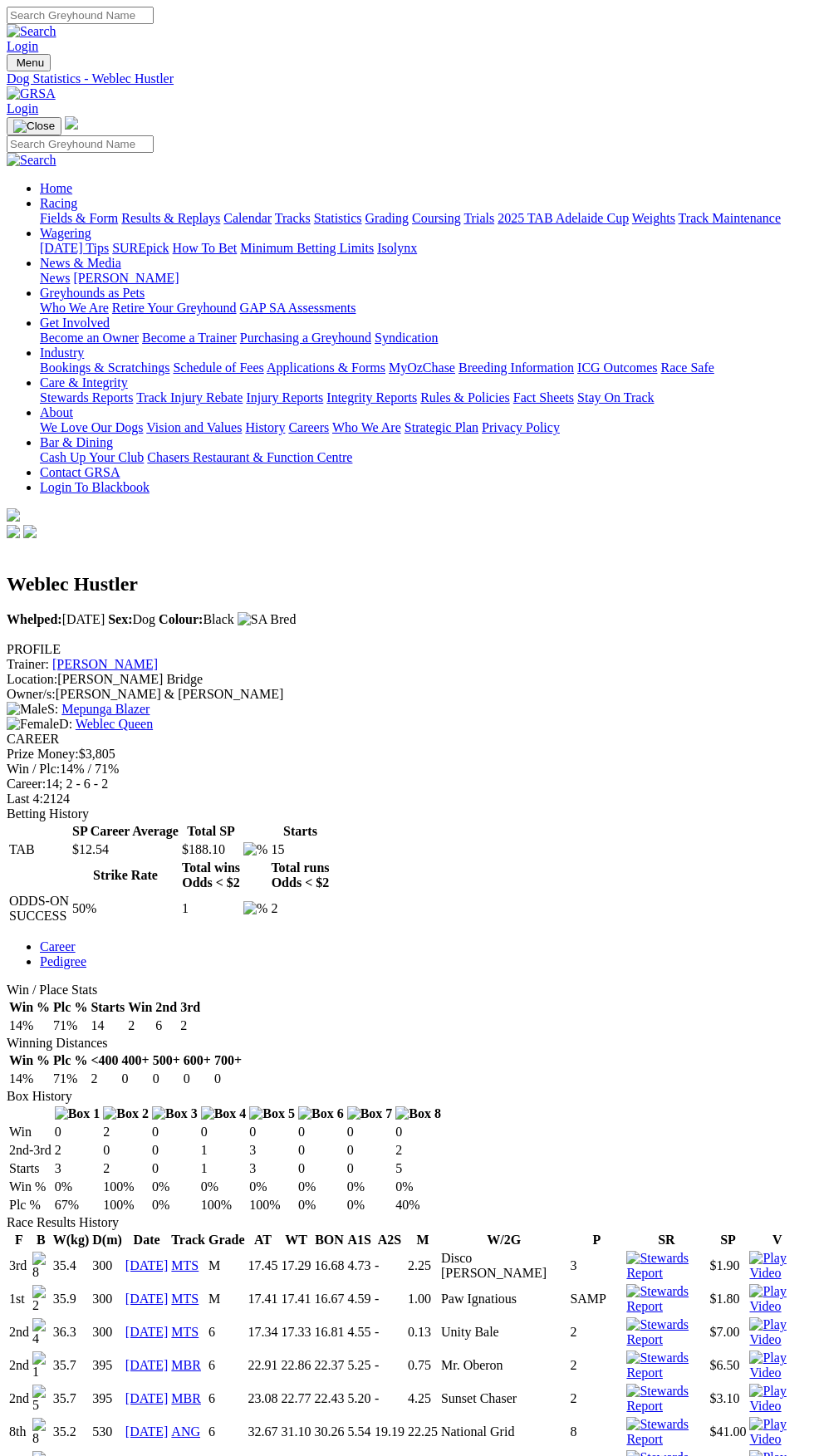
scroll to position [598, 0]
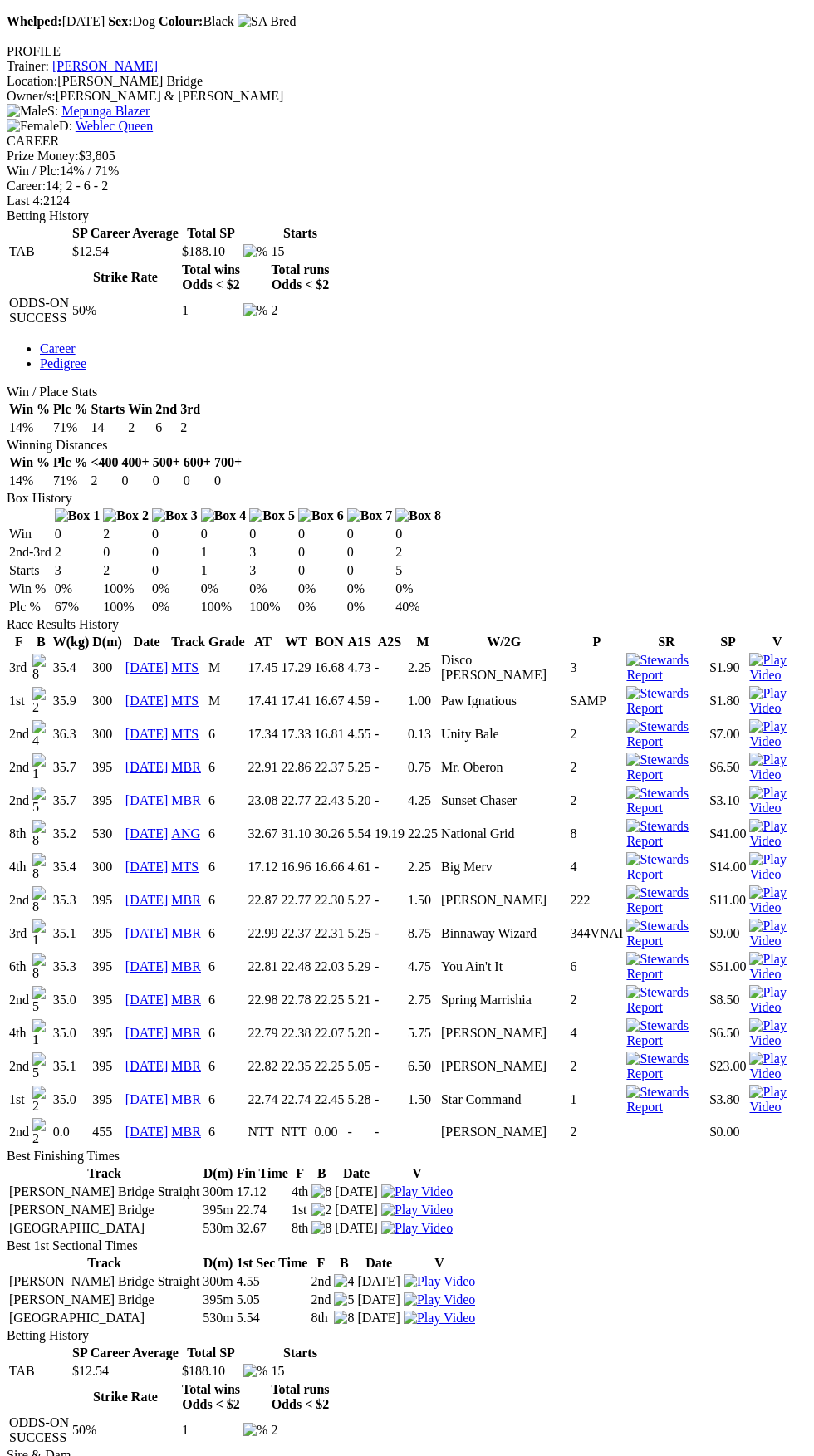
copy div "History F B W(kg) D(m) Date Track Grade AT WT BON A1S A2S M W/2G P SR SP V 3rd …"
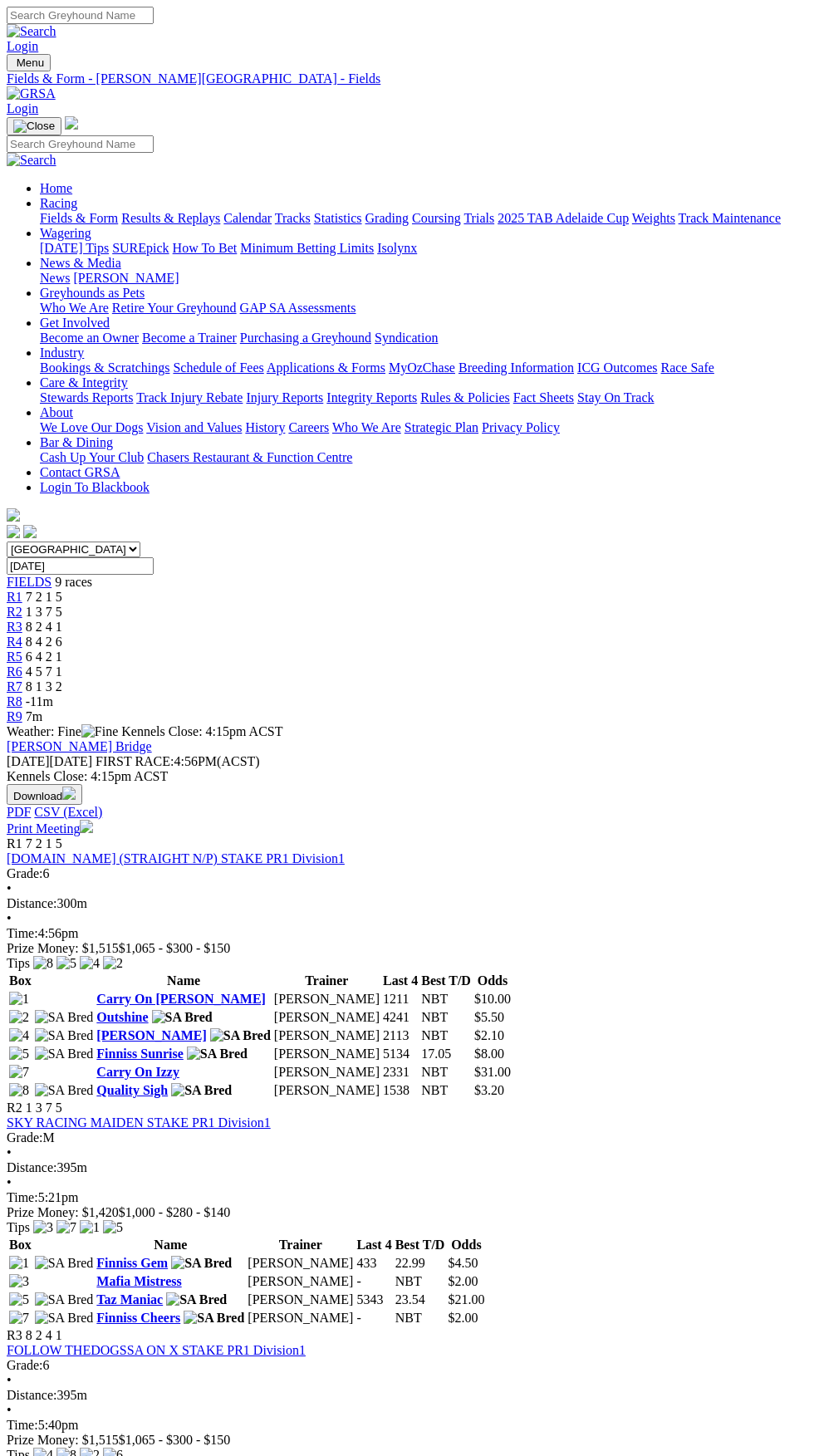
scroll to position [870, 0]
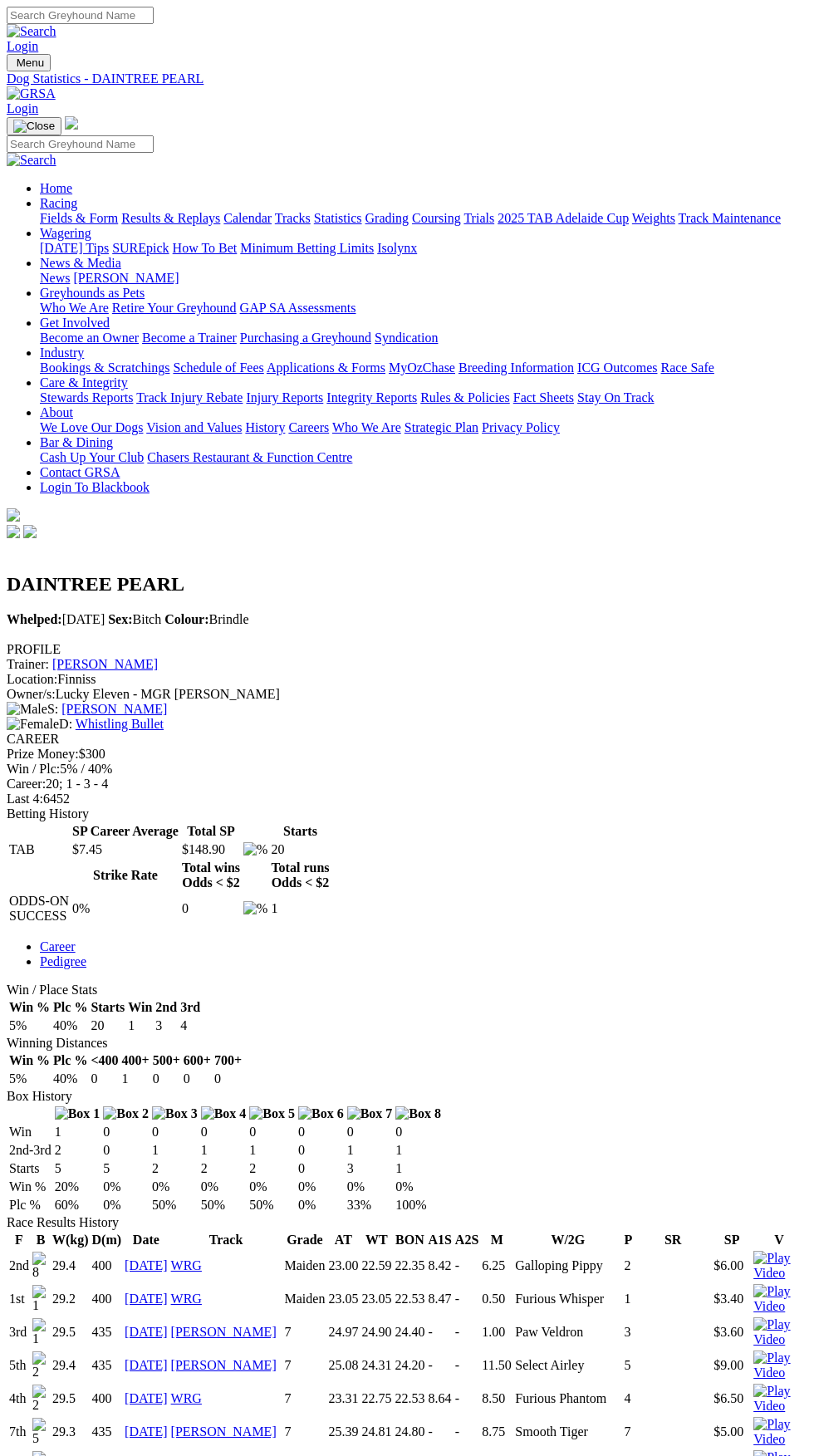
scroll to position [754, 0]
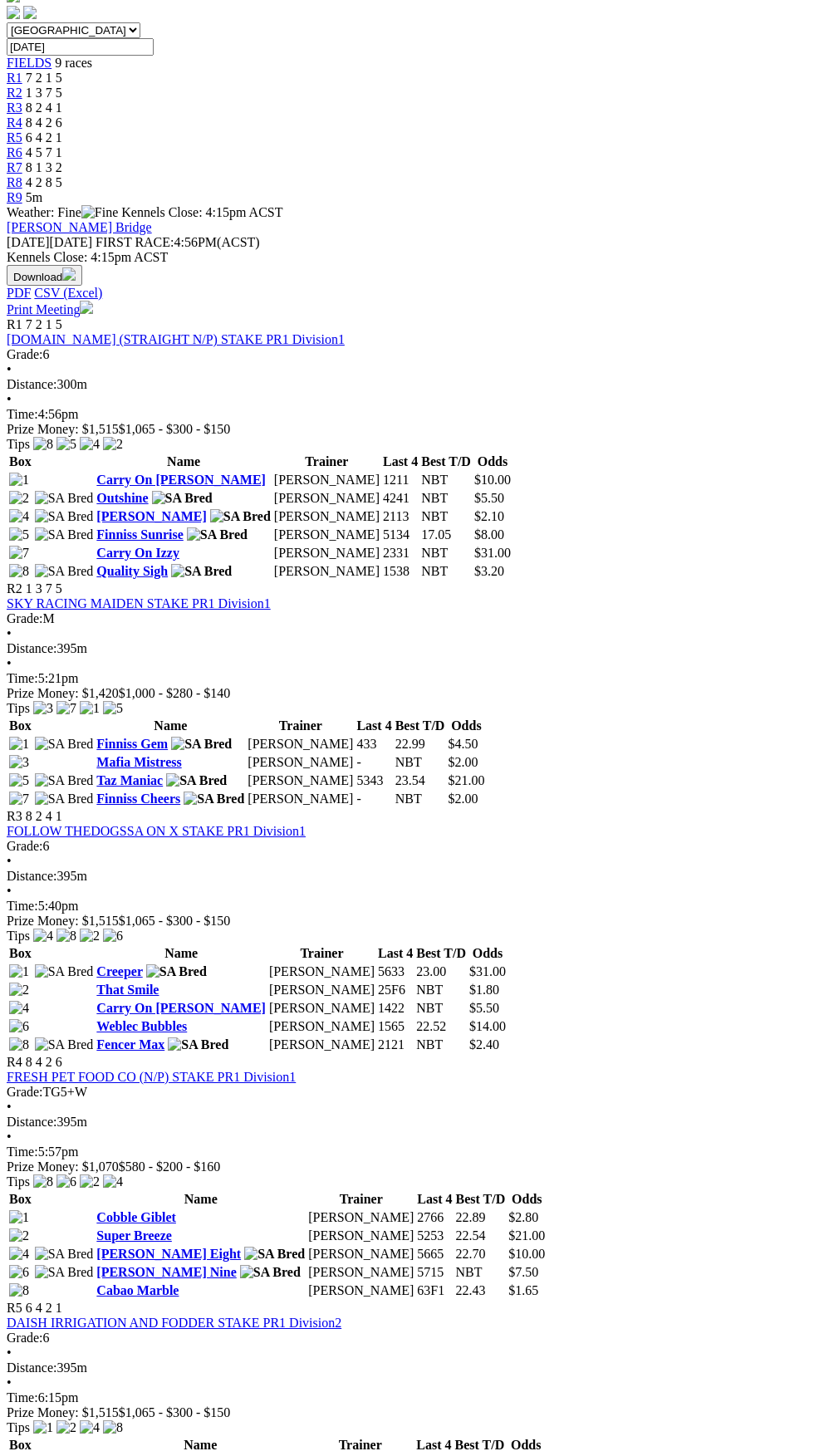
scroll to position [539, 0]
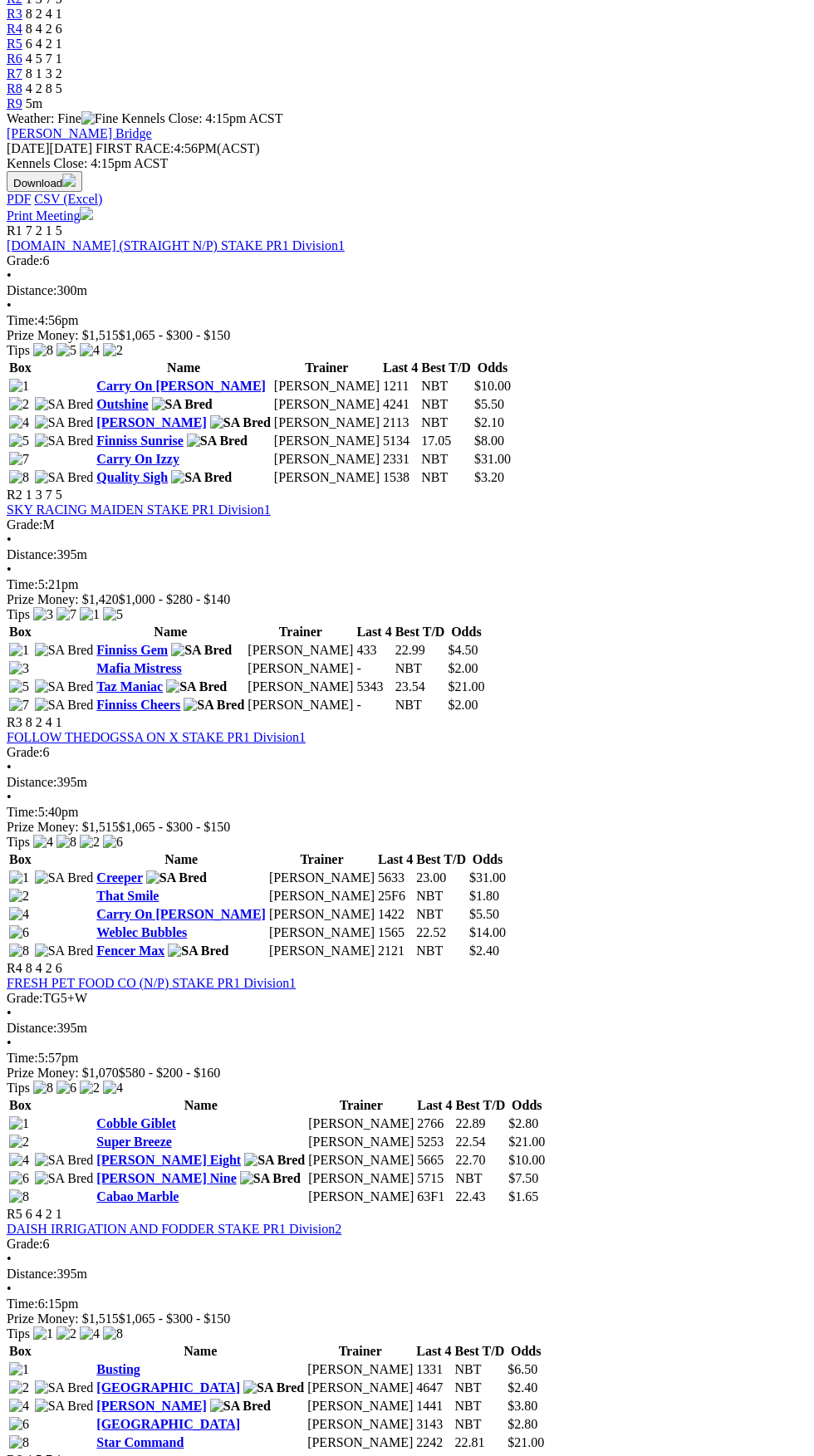
scroll to position [666, 0]
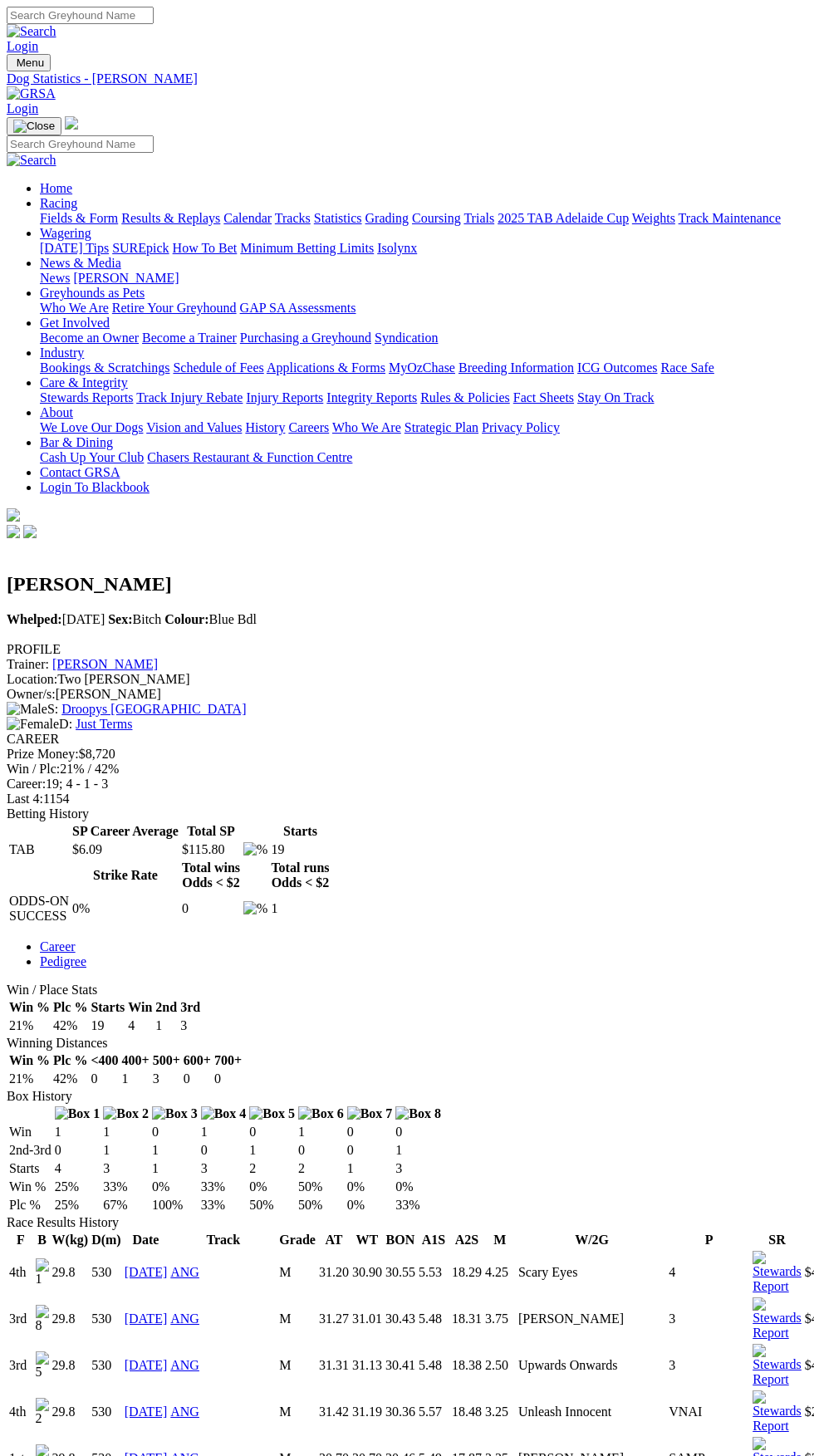
scroll to position [392, 0]
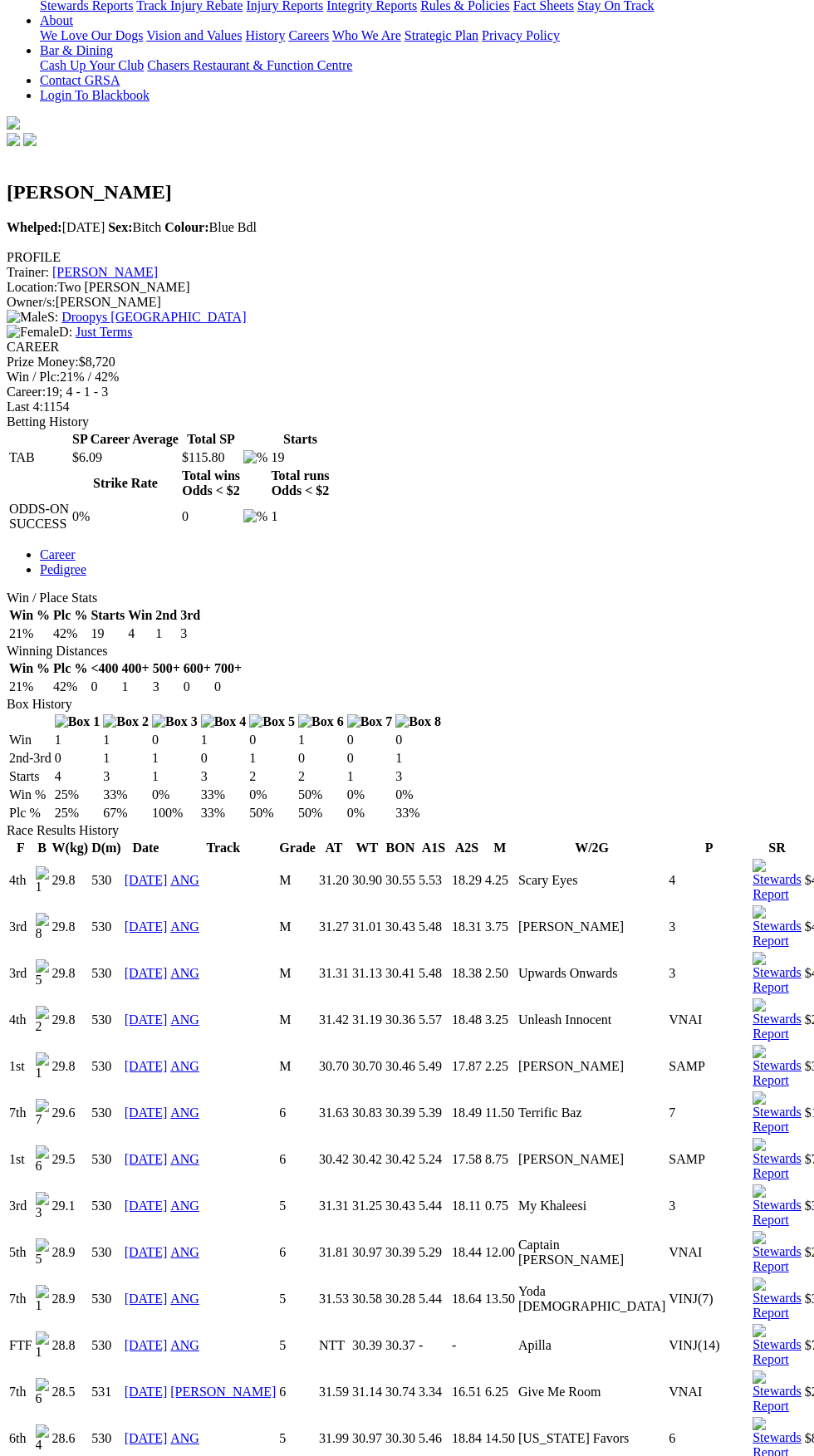
copy div "History F B W(kg) D(m) Date Track Grade AT WT BON A1S A2S M W/2G P SR SP V 4th …"
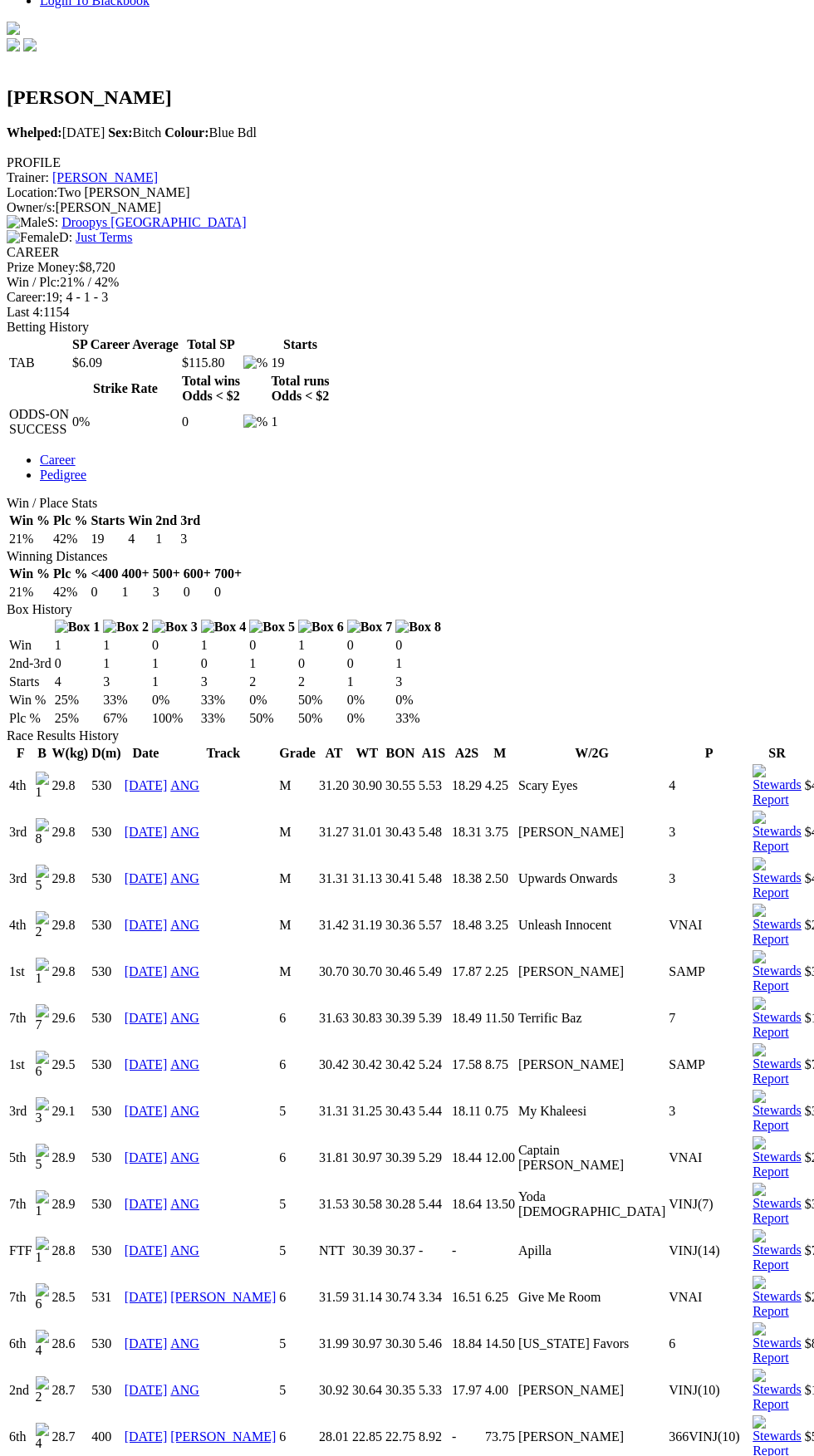
scroll to position [518, 0]
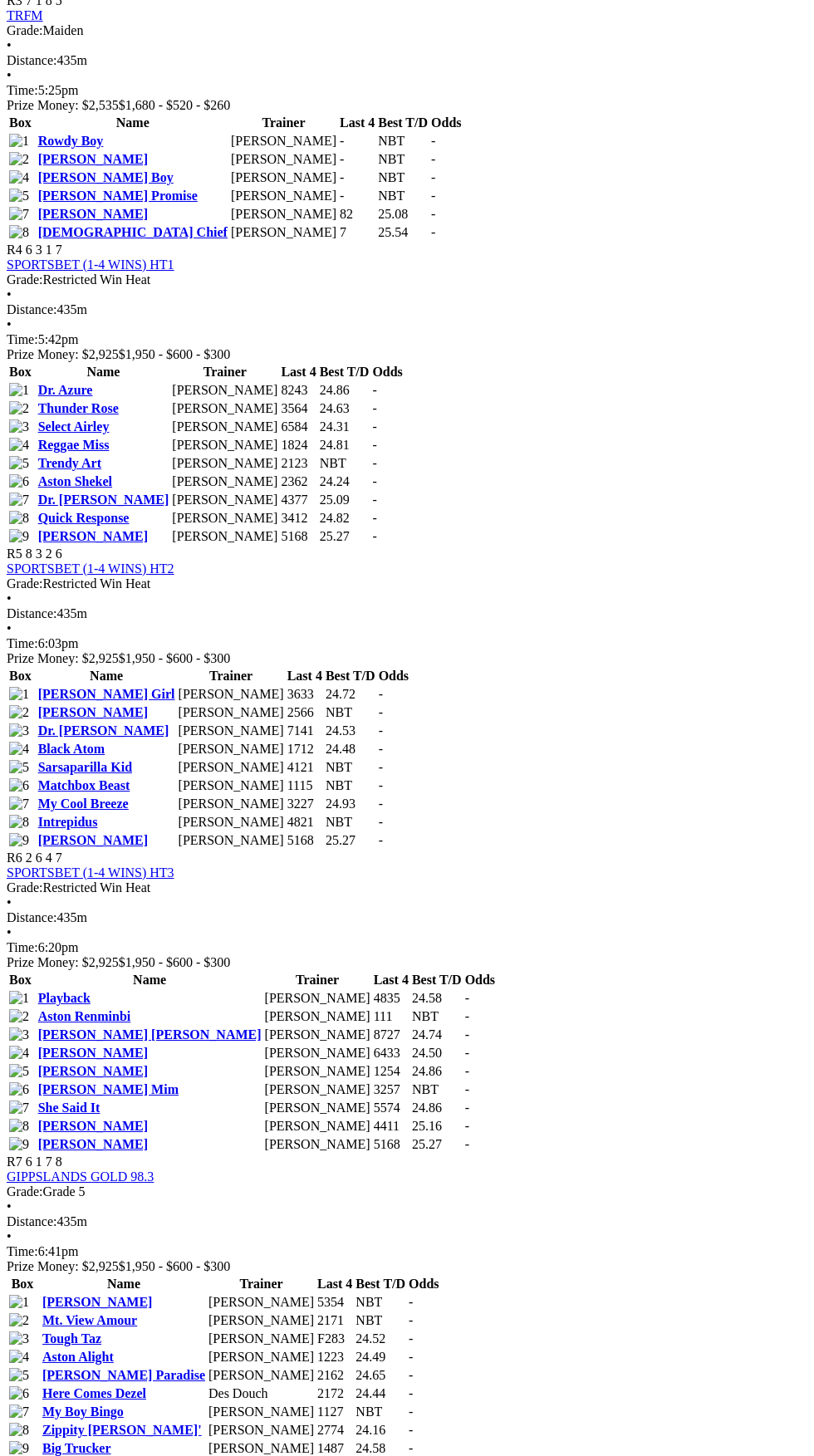
scroll to position [1516, 0]
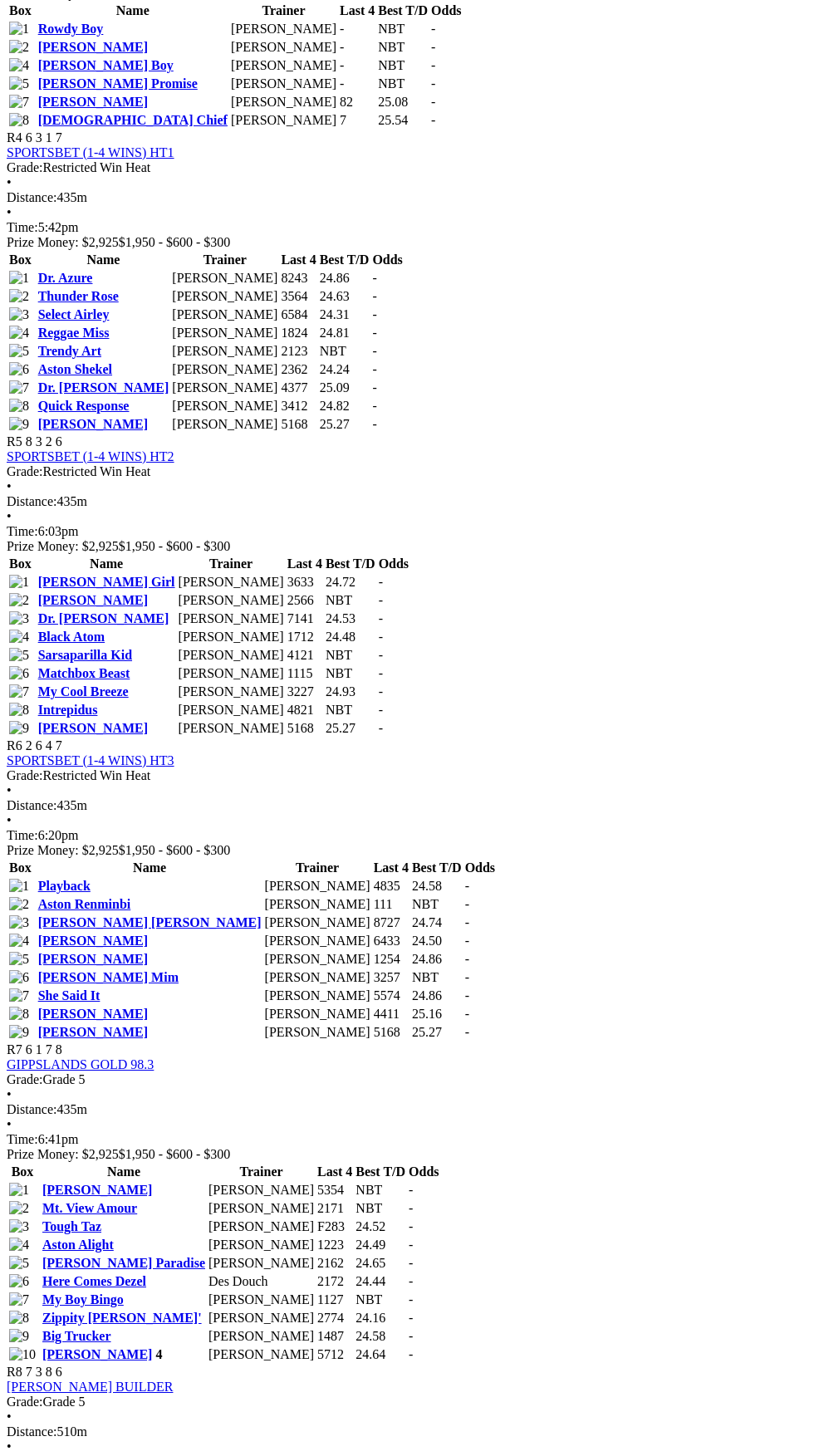
scroll to position [1643, 0]
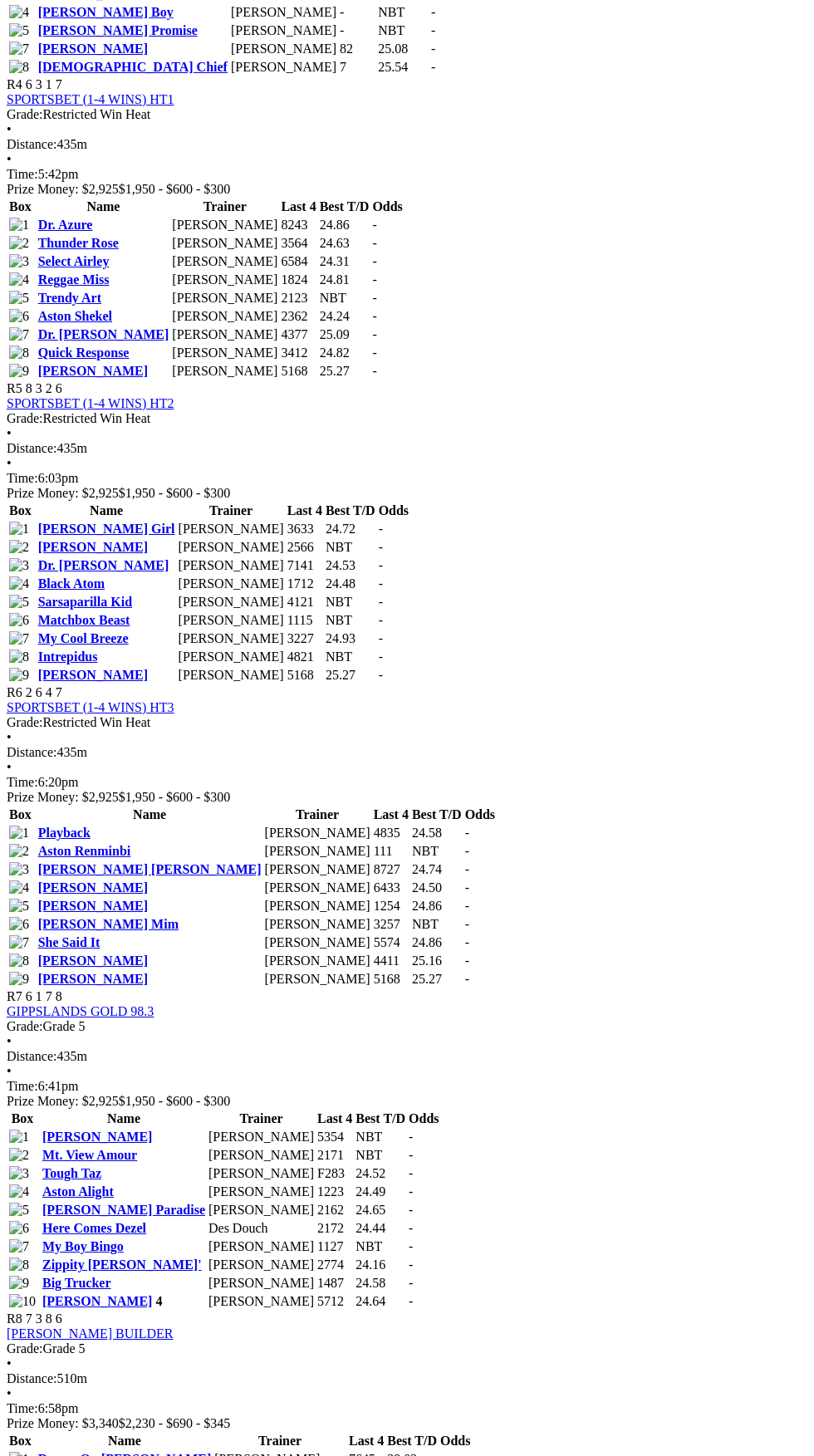
scroll to position [1647, 0]
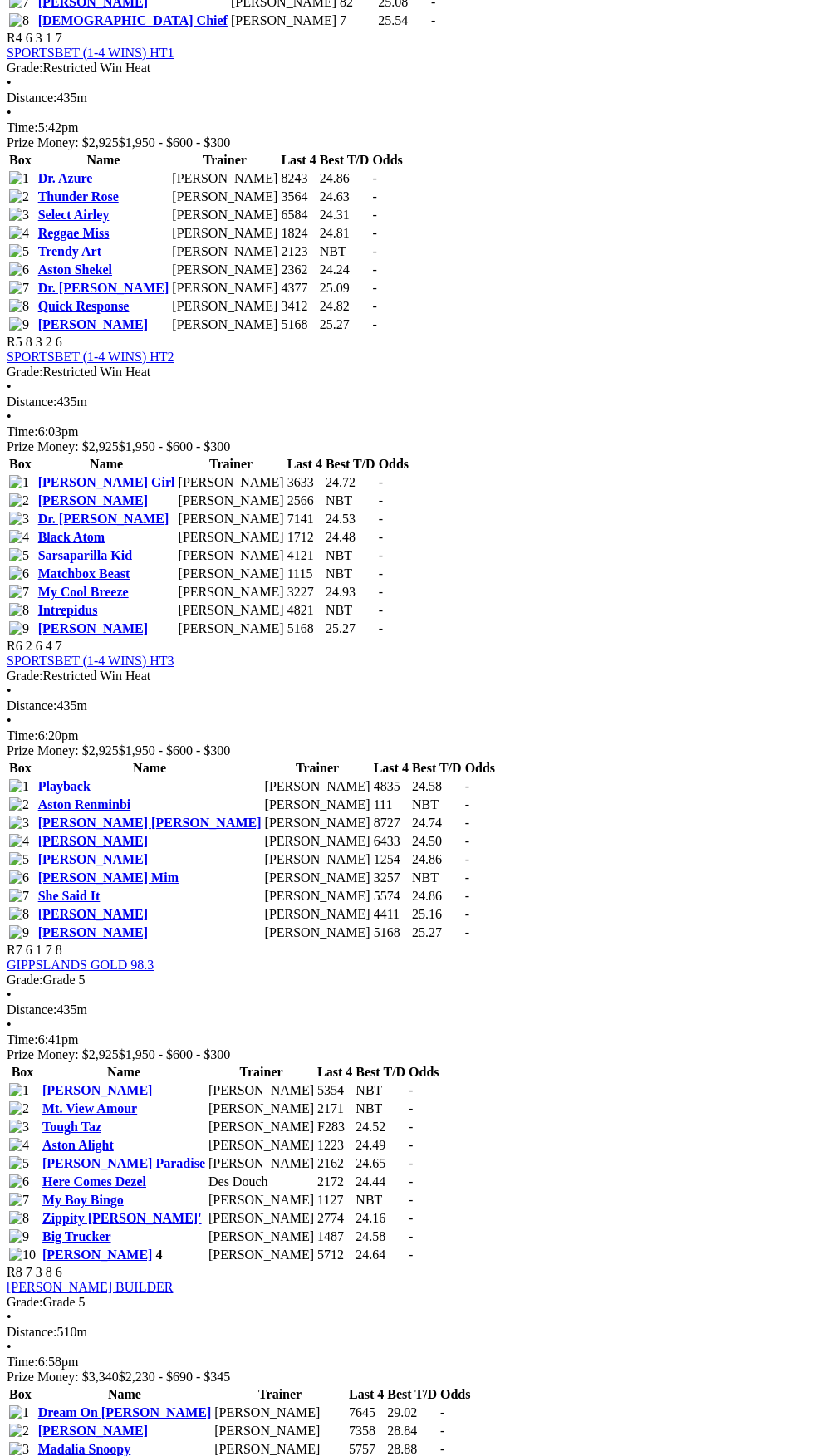
scroll to position [1774, 0]
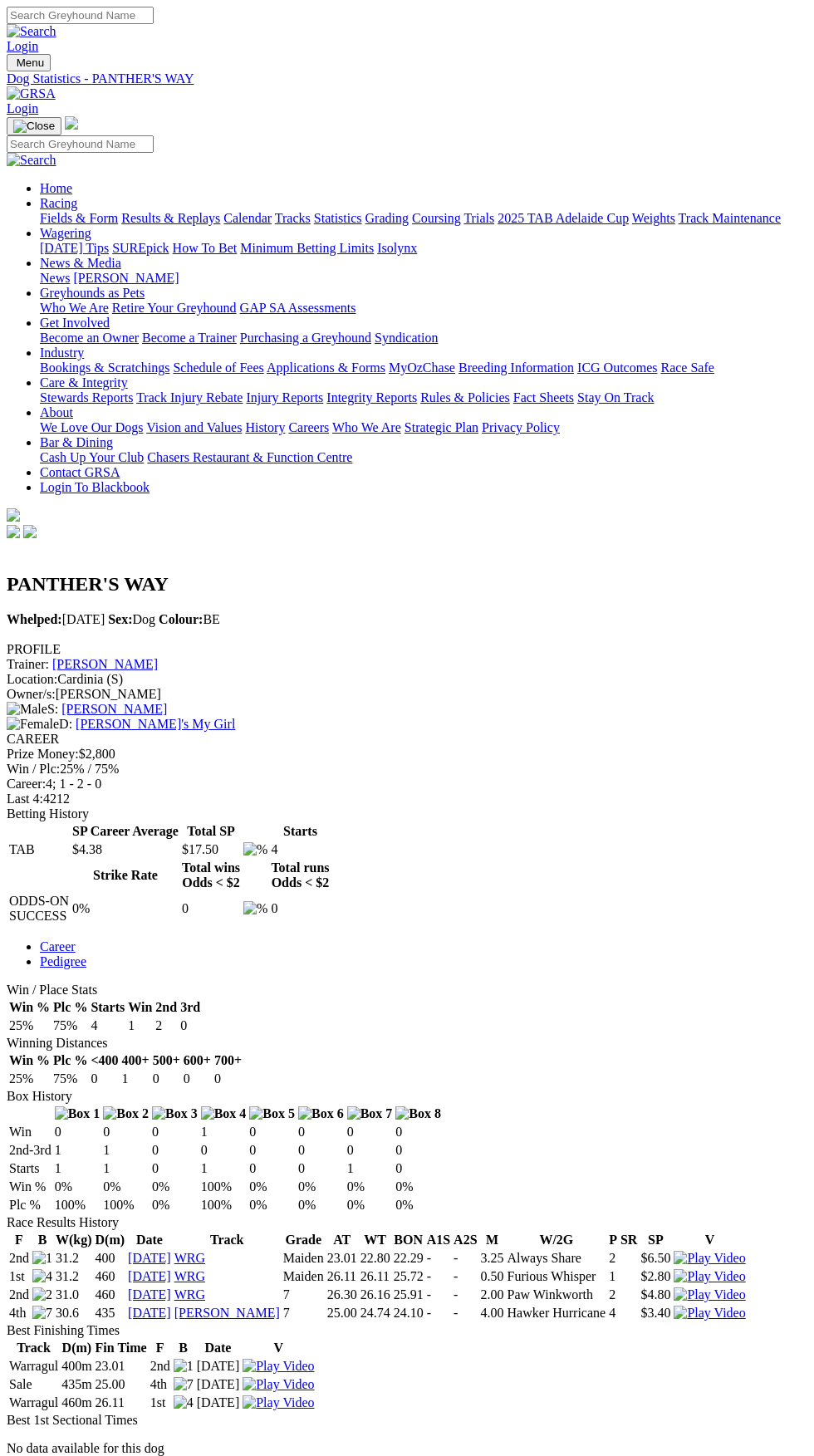
copy div "History F B W(kg) D(m) Date Track Grade AT WT BON A1S A2S M W/2G P SR SP V 2nd …"
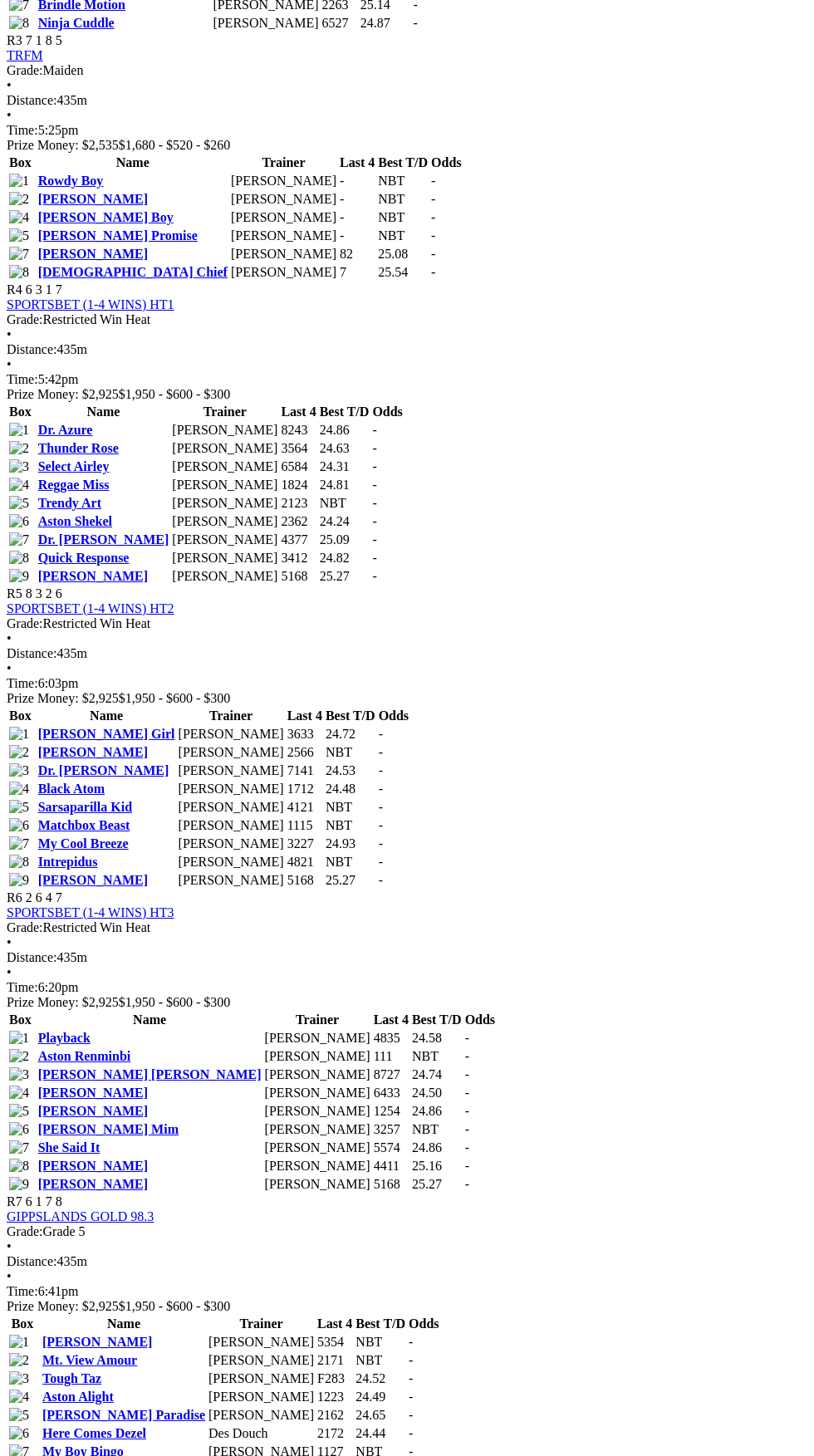
scroll to position [1437, 0]
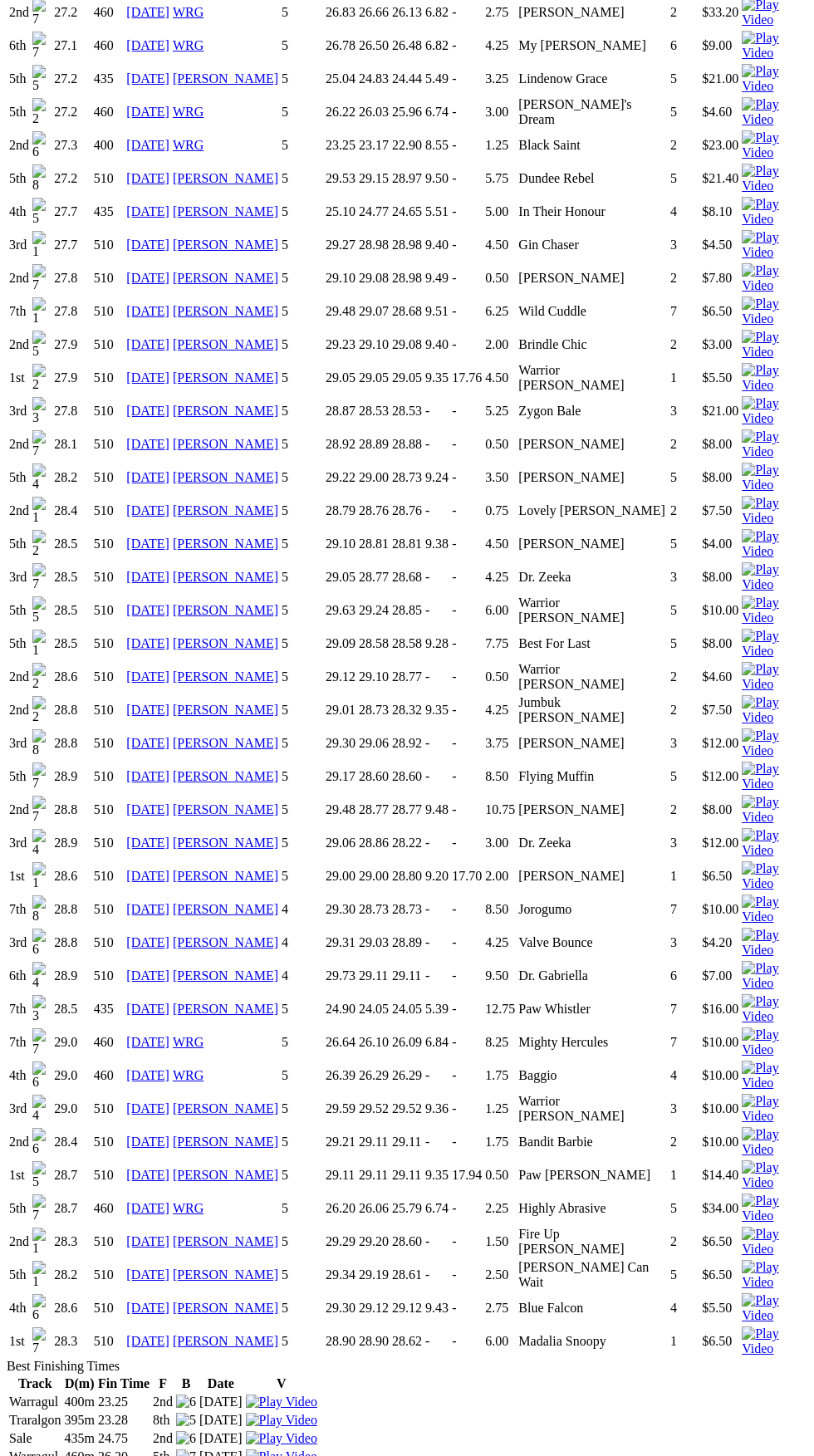
scroll to position [2047, 0]
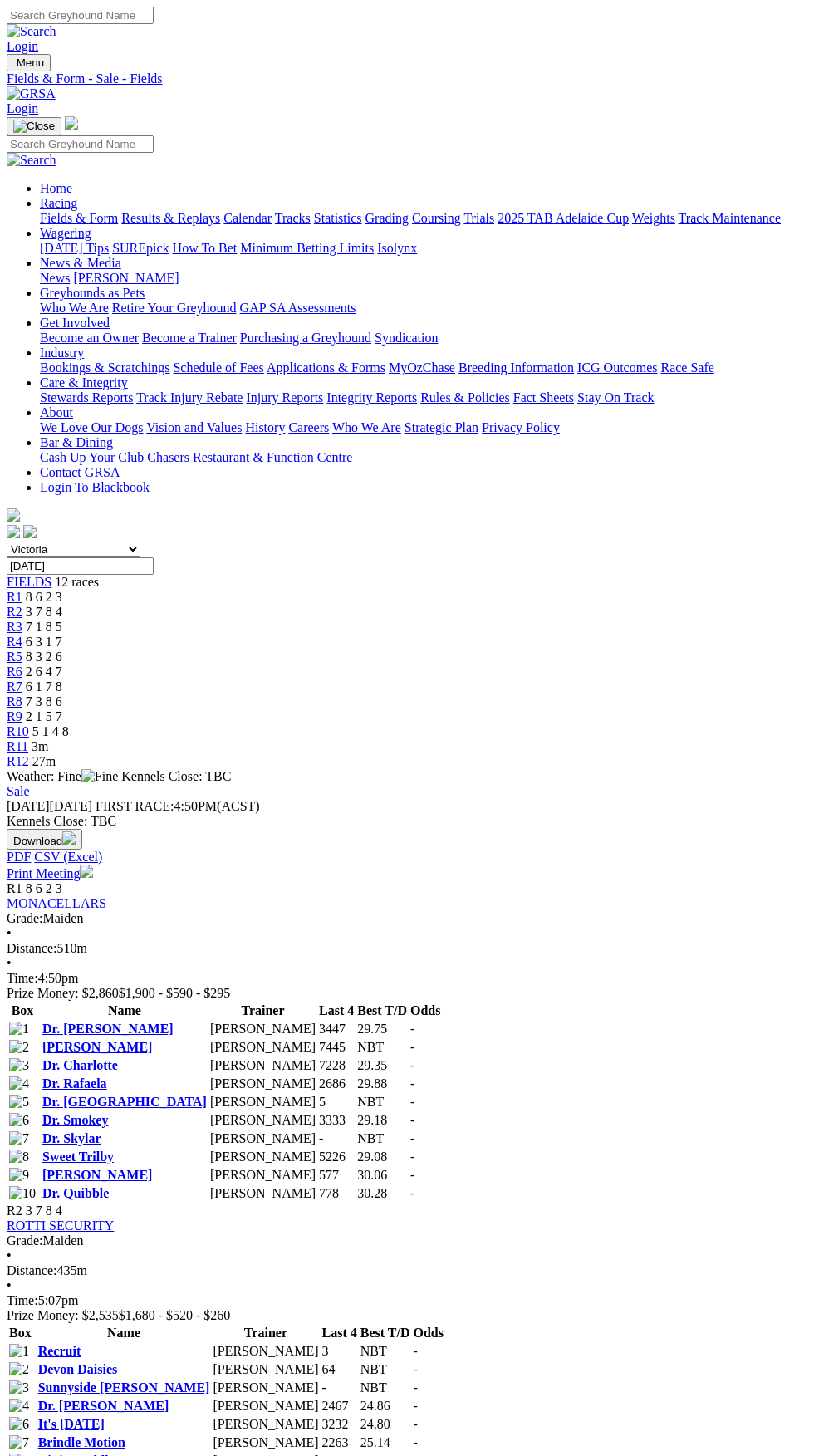
scroll to position [1437, 0]
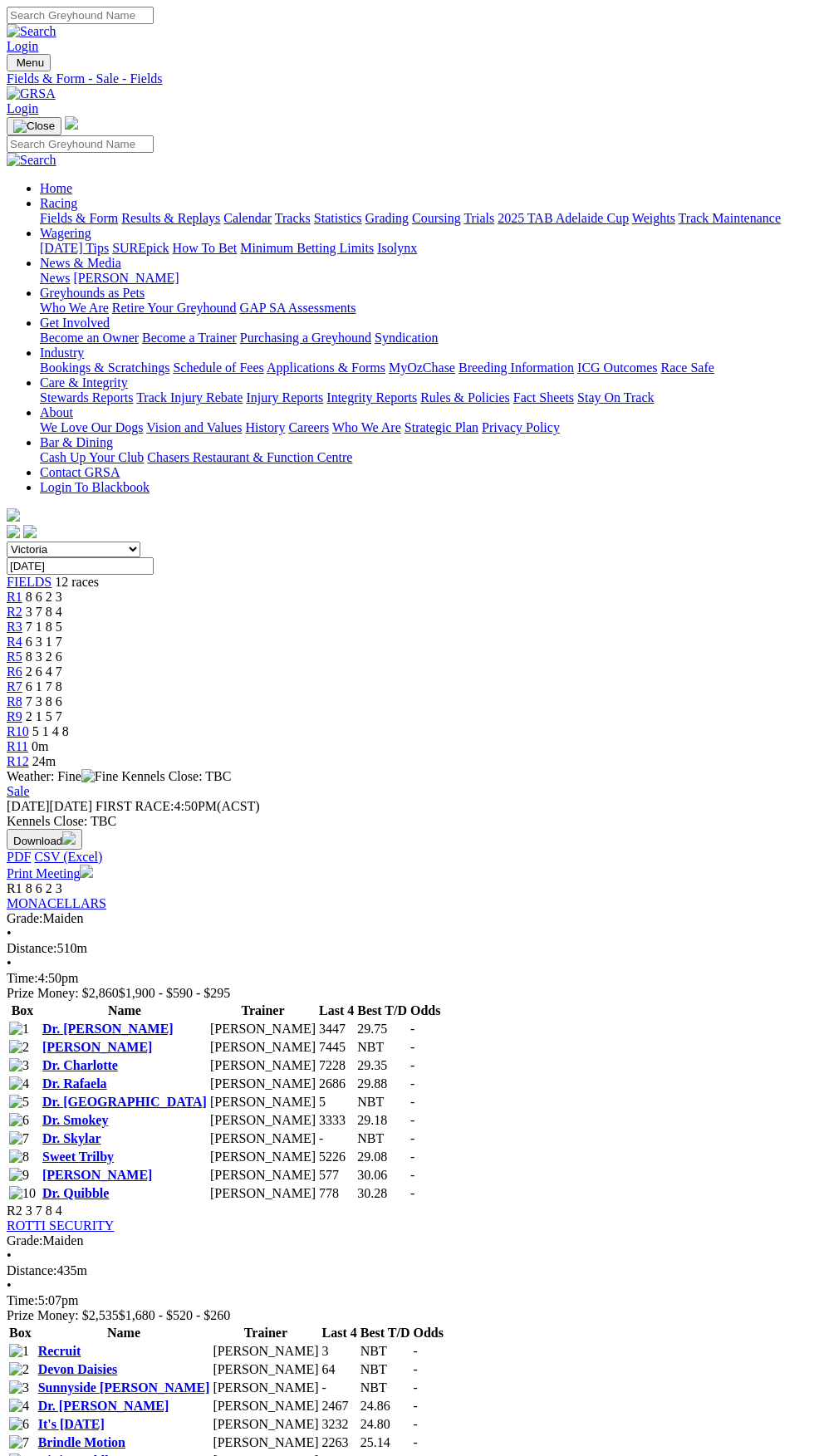
scroll to position [1437, 0]
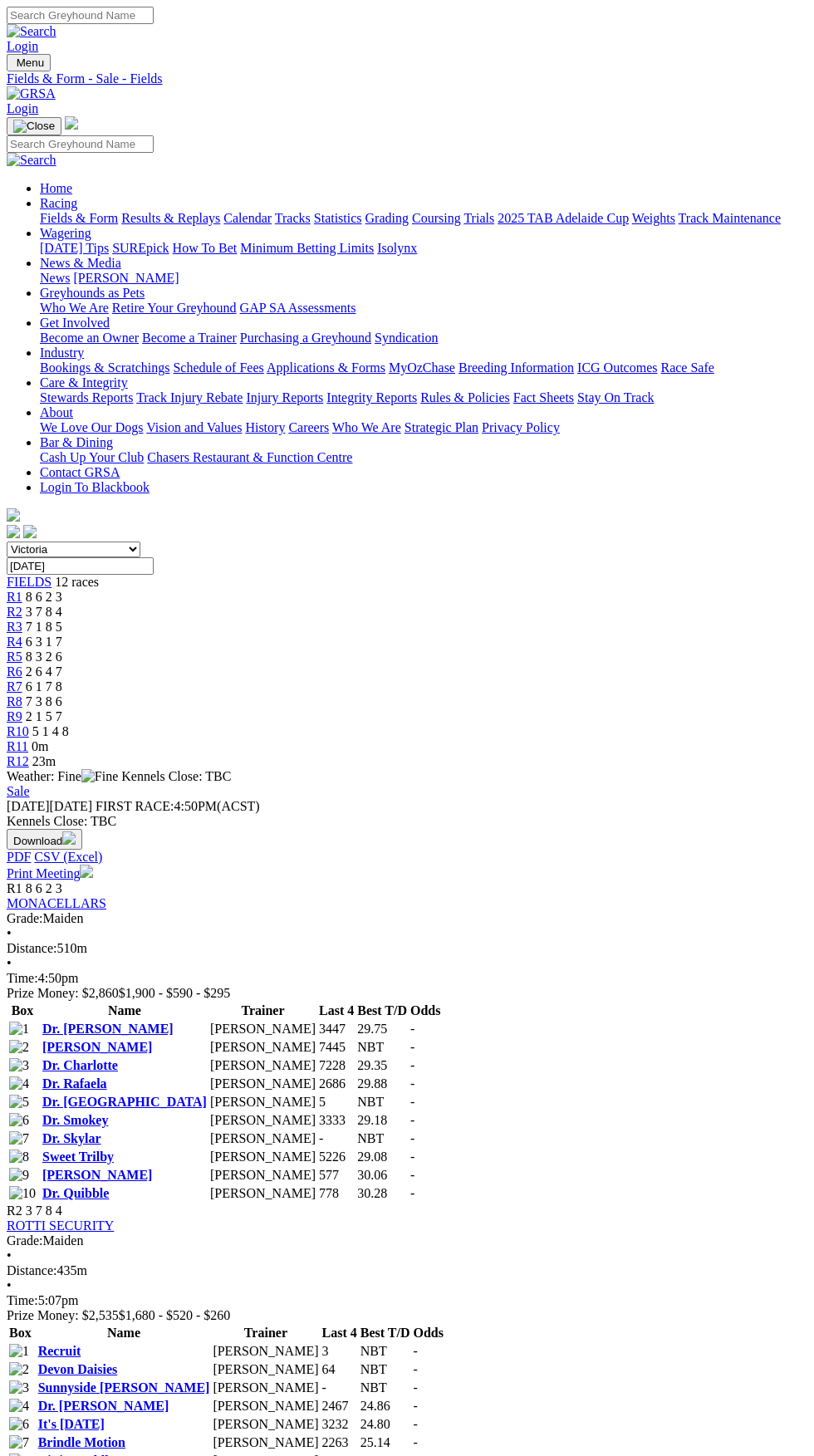
click at [140, 541] on select "[GEOGRAPHIC_DATA] [GEOGRAPHIC_DATA] [GEOGRAPHIC_DATA] [GEOGRAPHIC_DATA] [GEOGRA…" at bounding box center [73, 549] width 134 height 16
select select "QLD"
click at [6, 541] on select "[GEOGRAPHIC_DATA] [GEOGRAPHIC_DATA] [GEOGRAPHIC_DATA] [GEOGRAPHIC_DATA] [GEOGRA…" at bounding box center [73, 549] width 134 height 16
